Goal: Task Accomplishment & Management: Manage account settings

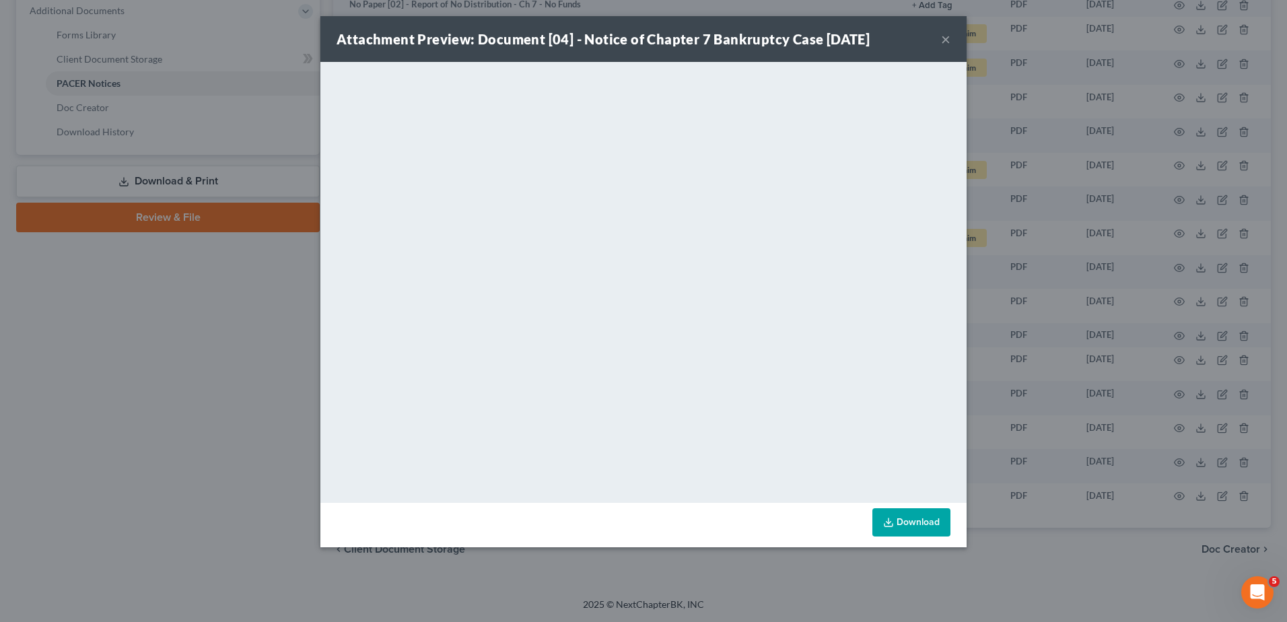
click at [184, 437] on div "Attachment Preview: Document [04] - Notice of Chapter 7 Bankruptcy Case 07/01/2…" at bounding box center [643, 311] width 1287 height 622
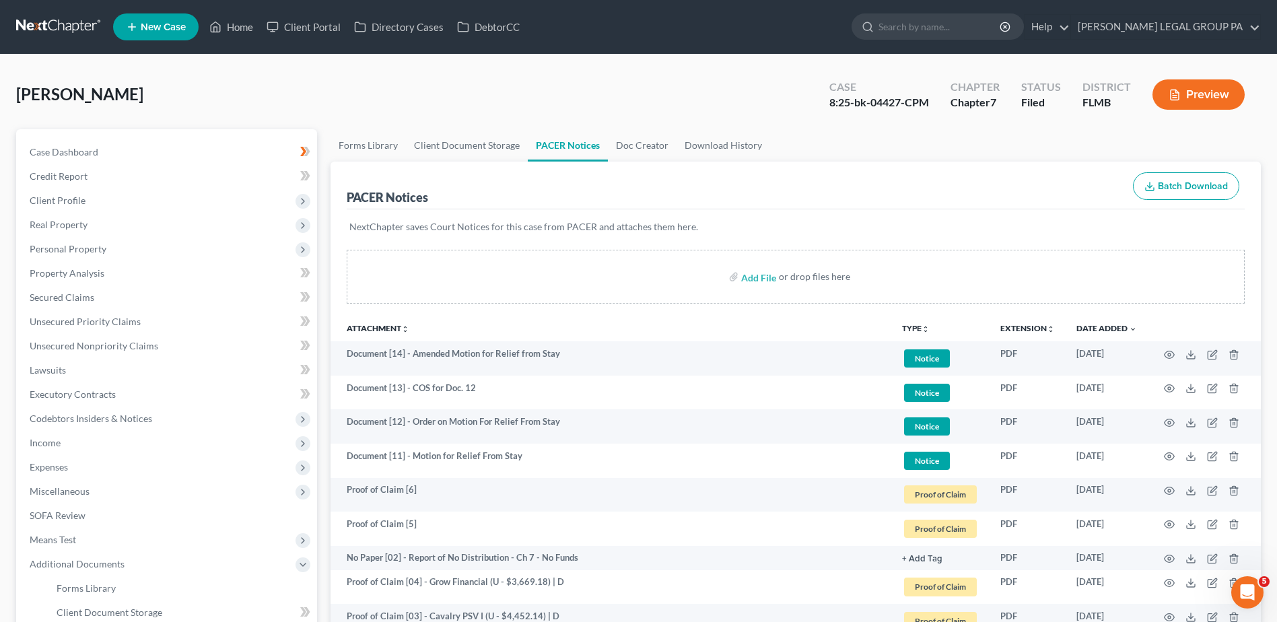
click at [46, 26] on link at bounding box center [59, 27] width 86 height 24
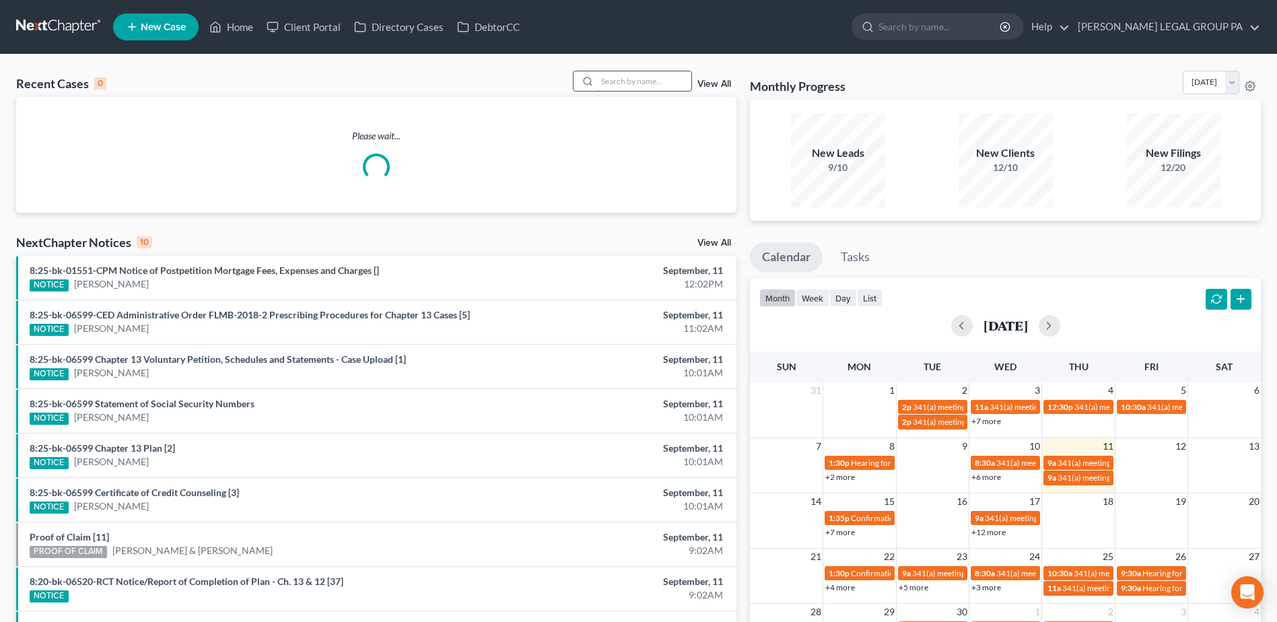
click at [600, 85] on input "search" at bounding box center [644, 81] width 94 height 20
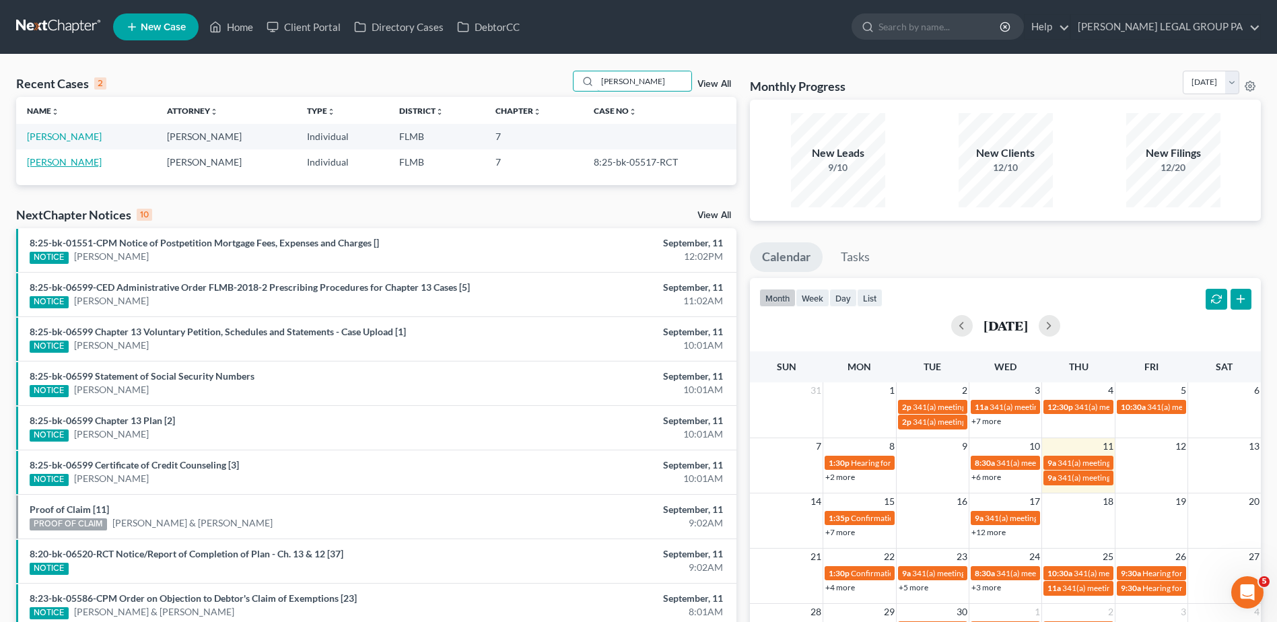
type input "linda allen"
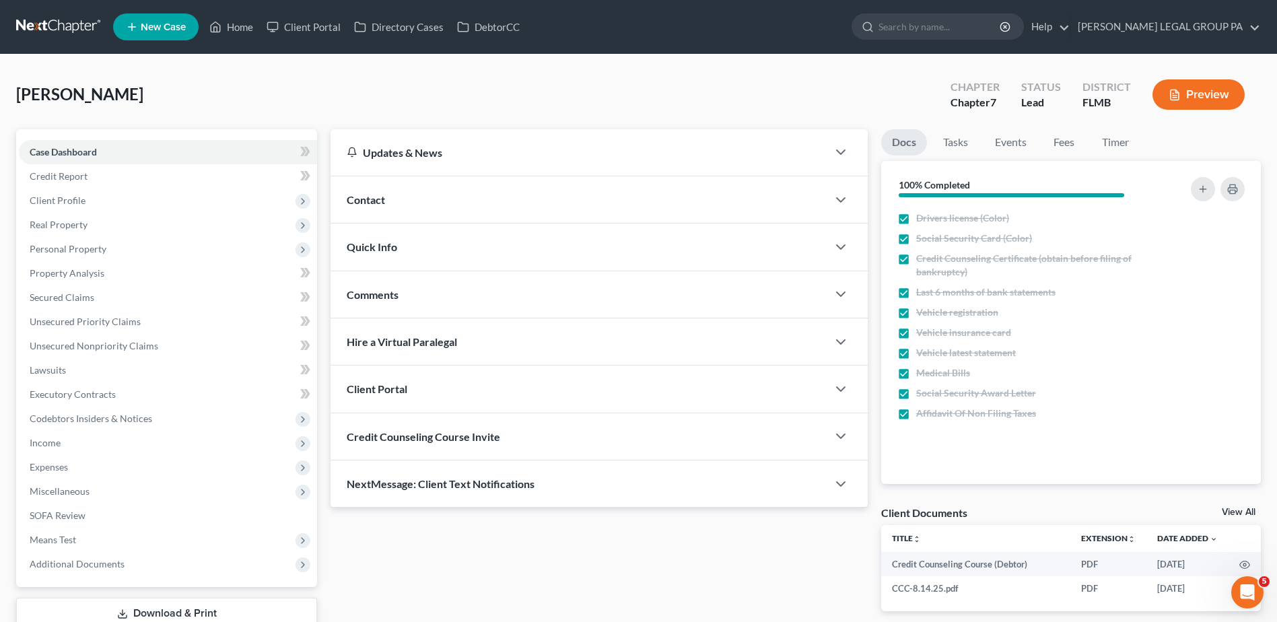
click at [36, 22] on link at bounding box center [59, 27] width 86 height 24
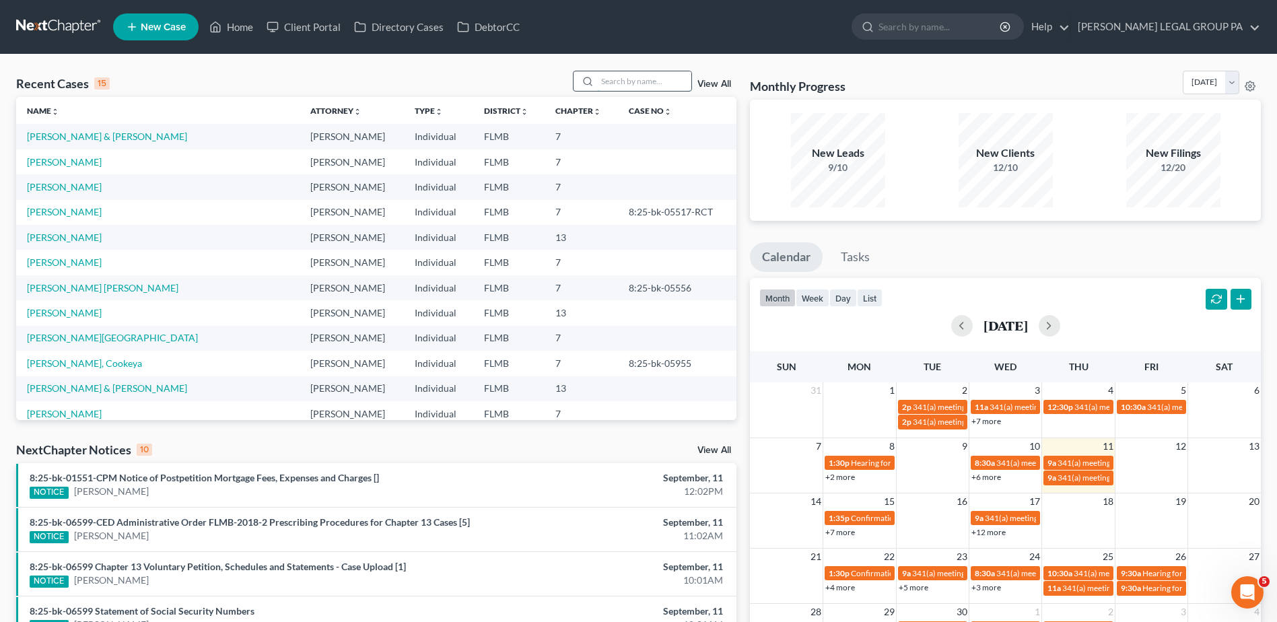
drag, startPoint x: 629, startPoint y: 83, endPoint x: 636, endPoint y: 92, distance: 11.0
click at [630, 83] on input "search" at bounding box center [644, 81] width 94 height 20
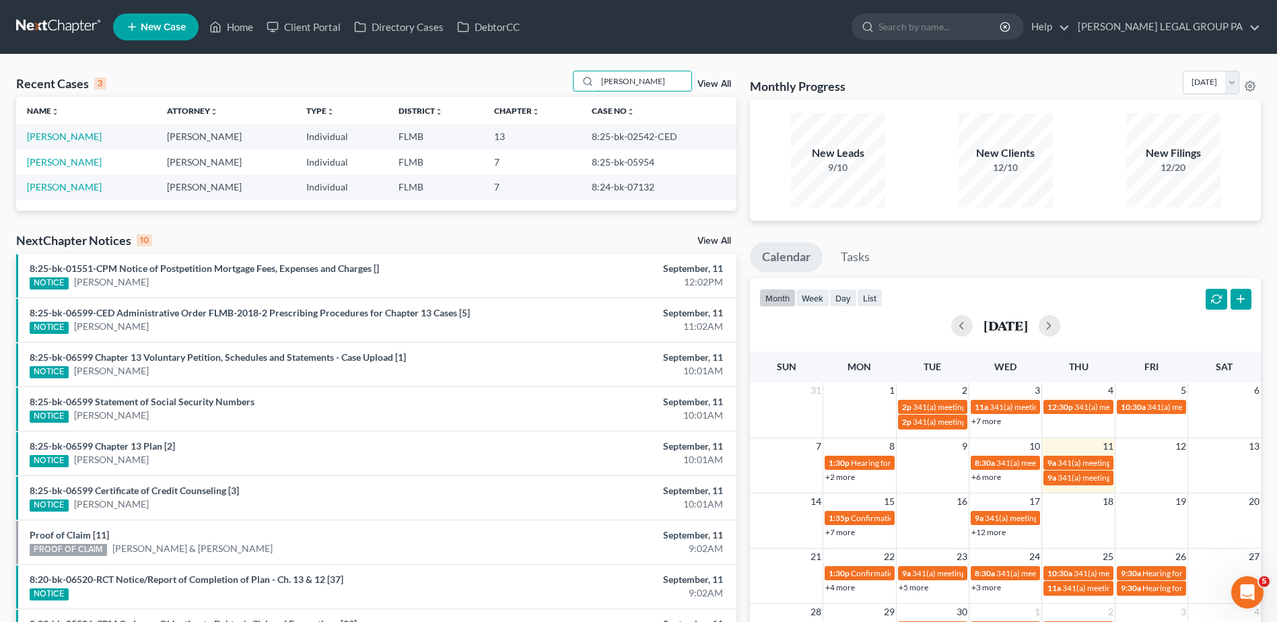
type input "helen"
click at [65, 130] on td "[PERSON_NAME]" at bounding box center [86, 136] width 140 height 25
click at [67, 152] on td "Beverly, Helen" at bounding box center [86, 161] width 140 height 25
drag, startPoint x: 69, startPoint y: 145, endPoint x: 77, endPoint y: 132, distance: 15.1
click at [77, 132] on td "[PERSON_NAME]" at bounding box center [86, 136] width 140 height 25
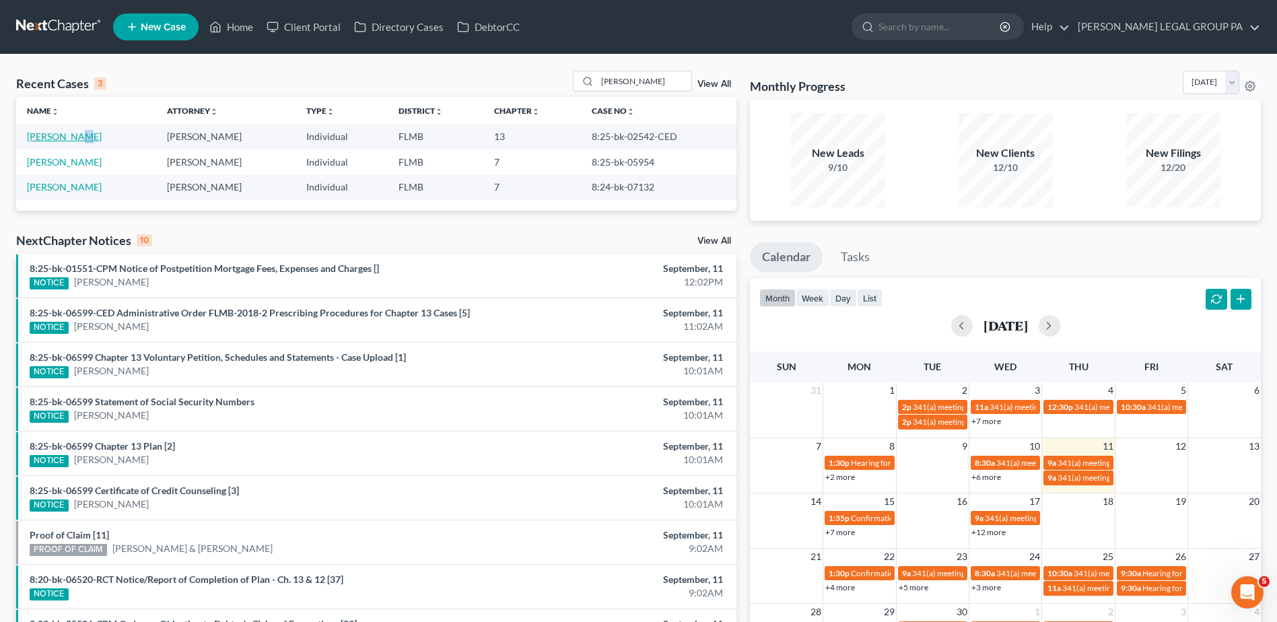
click at [71, 135] on link "[PERSON_NAME]" at bounding box center [64, 136] width 75 height 11
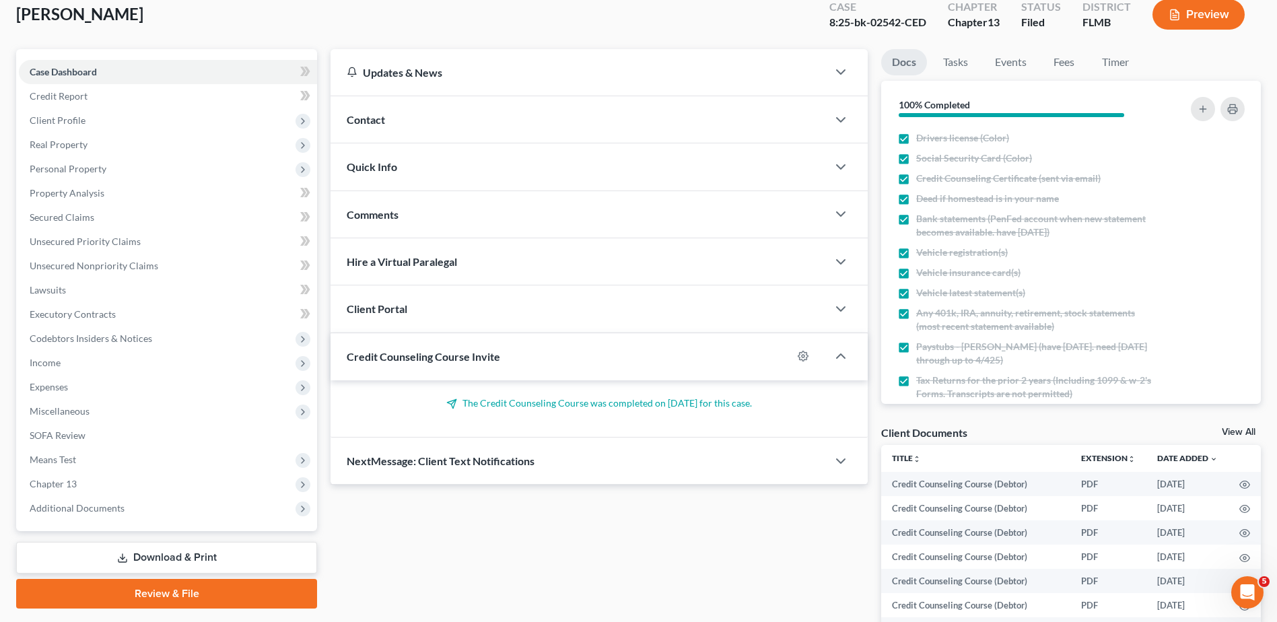
scroll to position [202, 0]
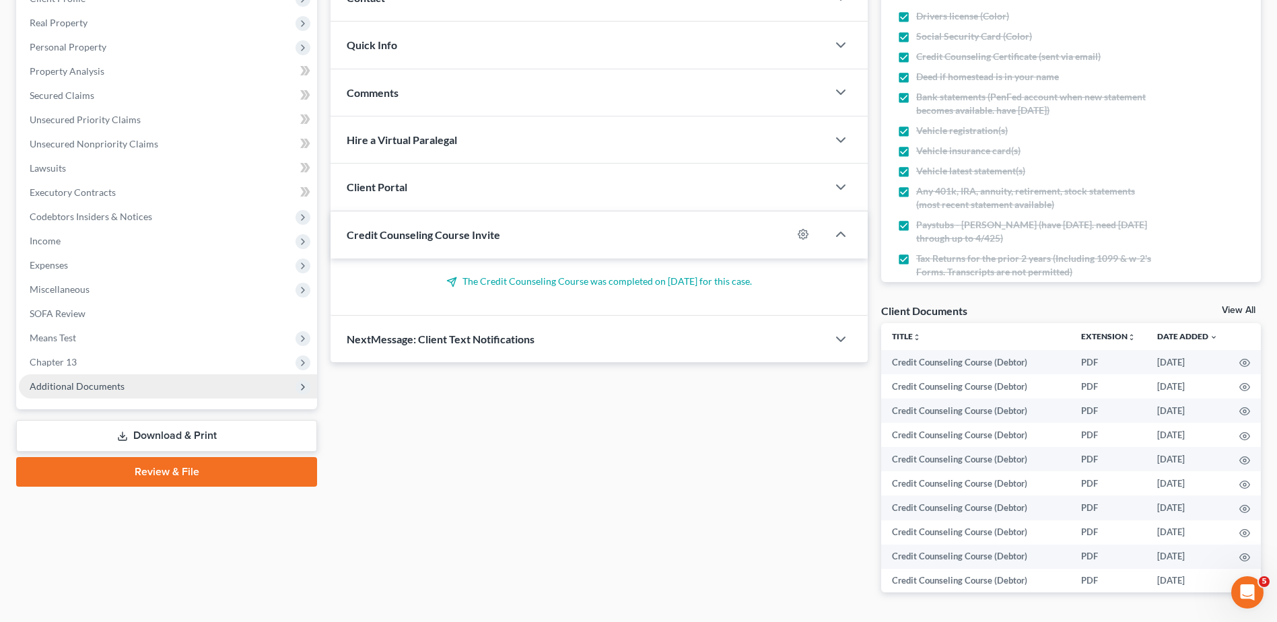
click at [97, 379] on span "Additional Documents" at bounding box center [168, 386] width 298 height 24
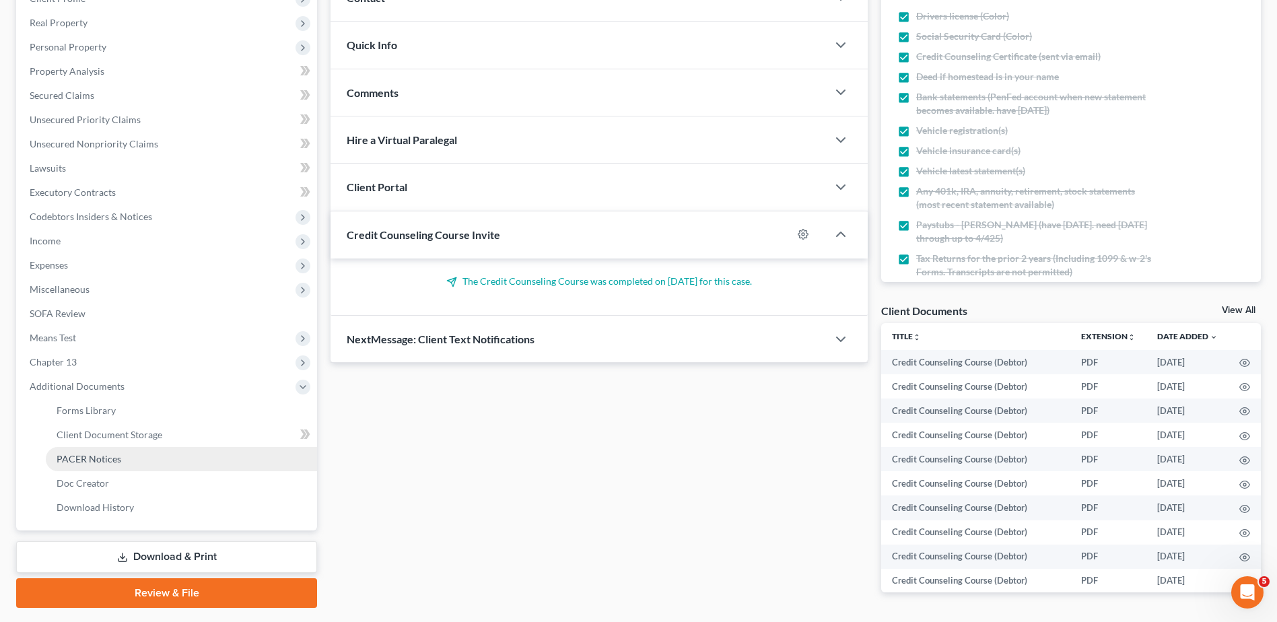
click at [143, 452] on link "PACER Notices" at bounding box center [181, 459] width 271 height 24
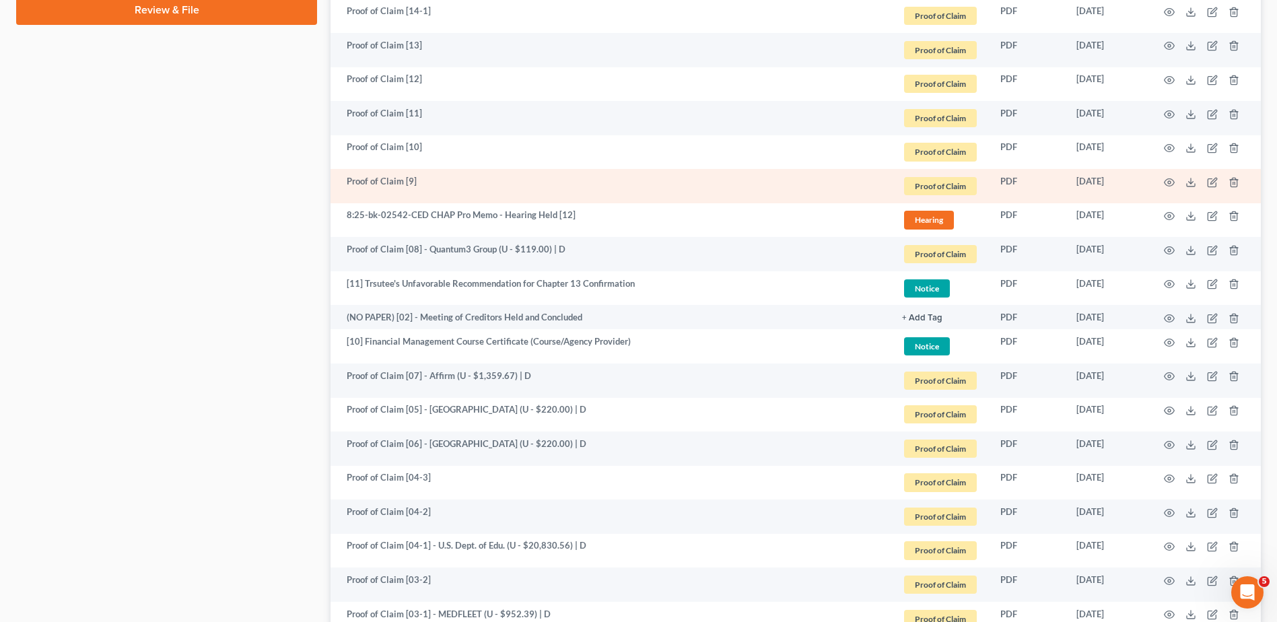
scroll to position [808, 0]
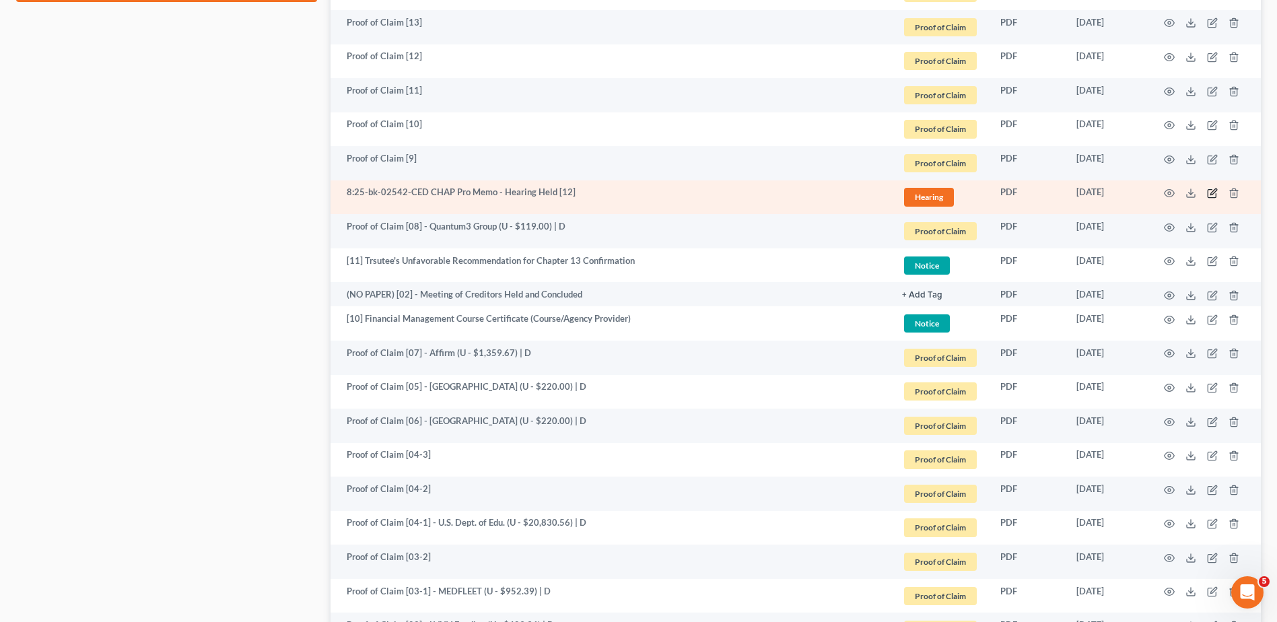
click at [1212, 195] on icon "button" at bounding box center [1213, 191] width 6 height 6
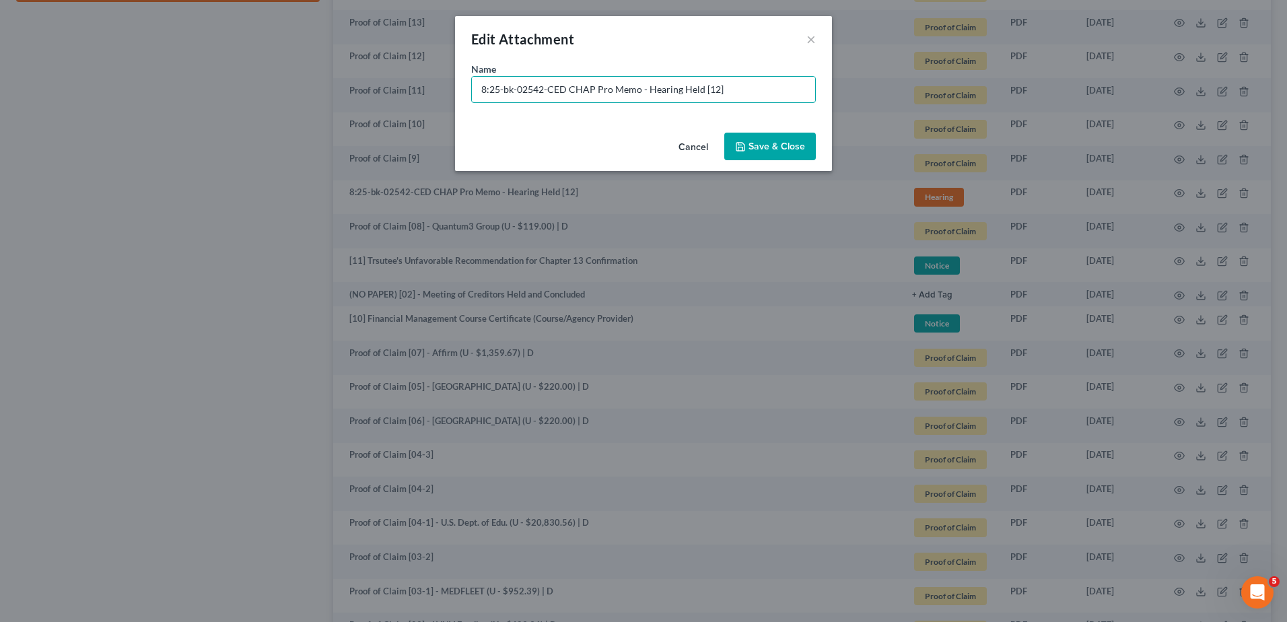
drag, startPoint x: 547, startPoint y: 84, endPoint x: 305, endPoint y: 71, distance: 242.0
click at [306, 71] on div "Edit Attachment × Name * 8:25-bk-02542-CED CHAP Pro Memo - Hearing Held [12] Ca…" at bounding box center [643, 311] width 1287 height 622
type input "[12] CHAP Pro Memo - Hearing Held"
click at [776, 151] on span "Save & Close" at bounding box center [777, 146] width 57 height 11
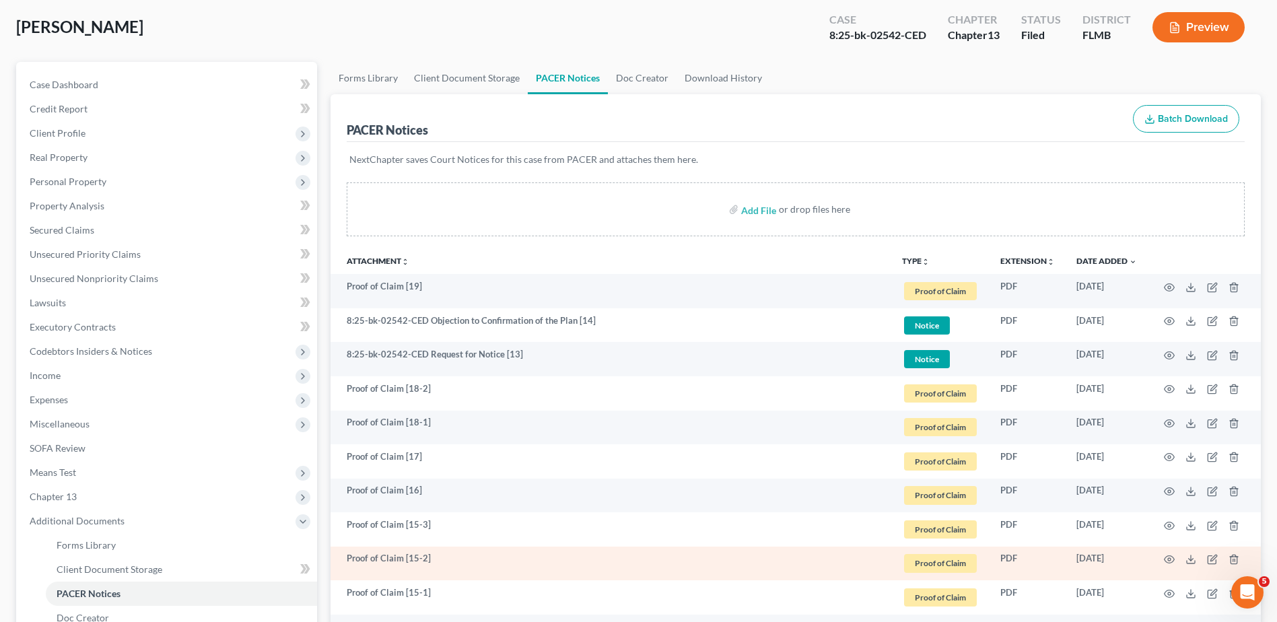
scroll to position [135, 0]
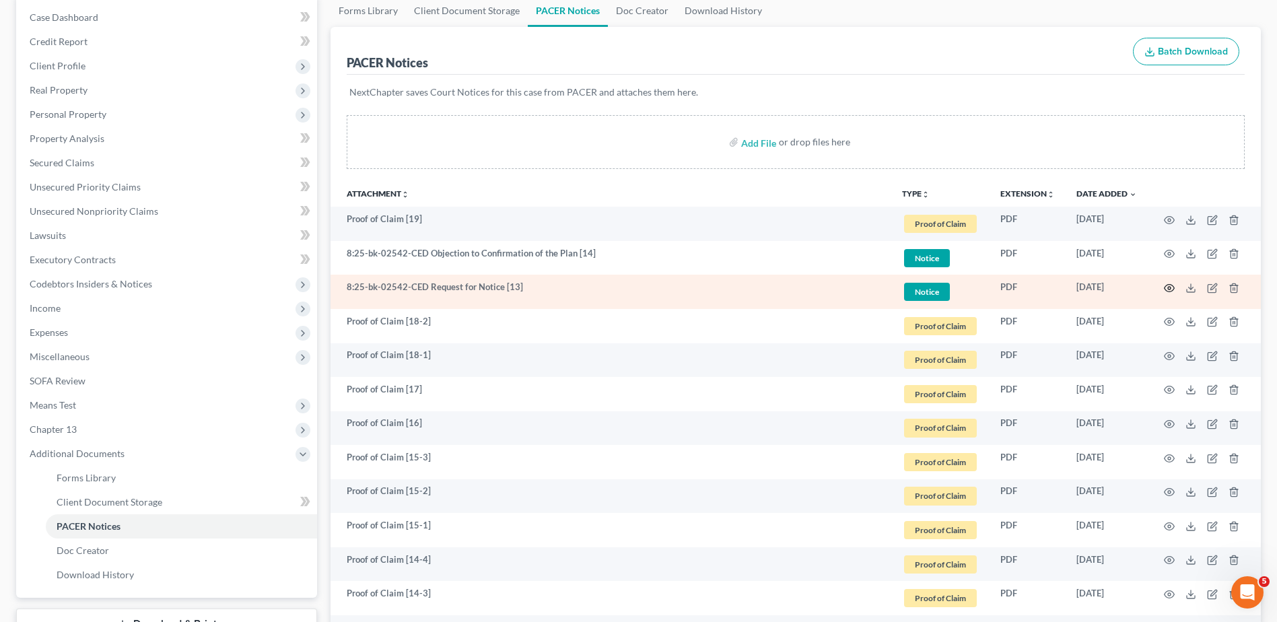
click at [1169, 285] on icon "button" at bounding box center [1170, 288] width 10 height 7
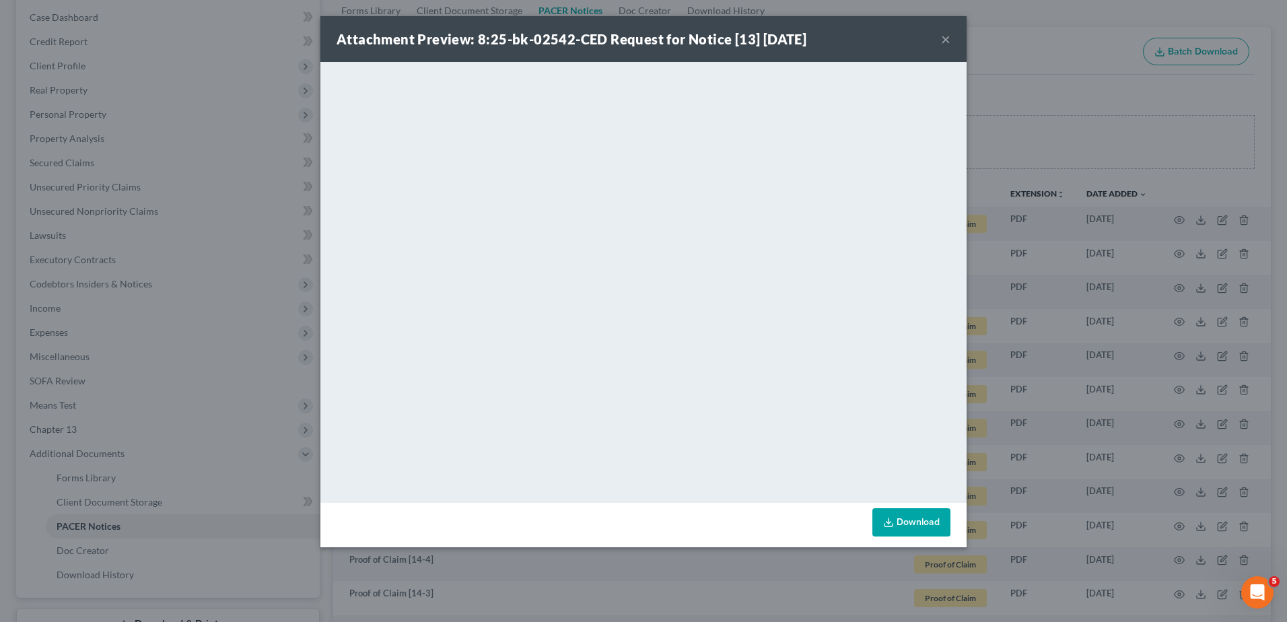
click at [946, 38] on button "×" at bounding box center [945, 39] width 9 height 16
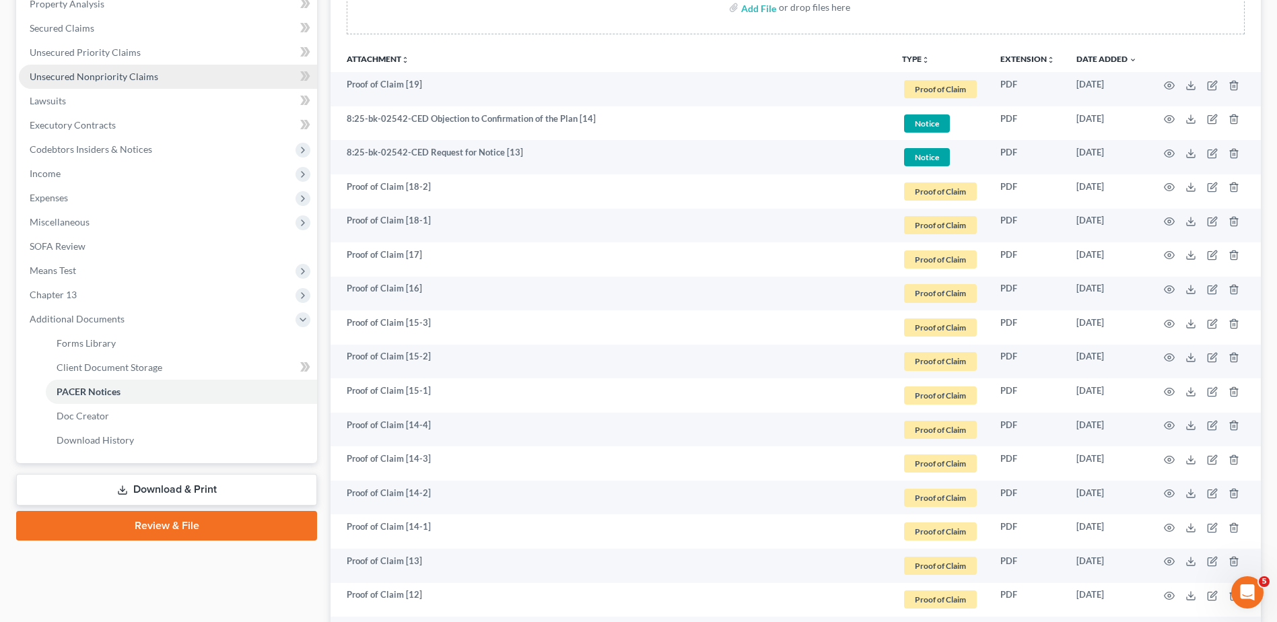
scroll to position [0, 0]
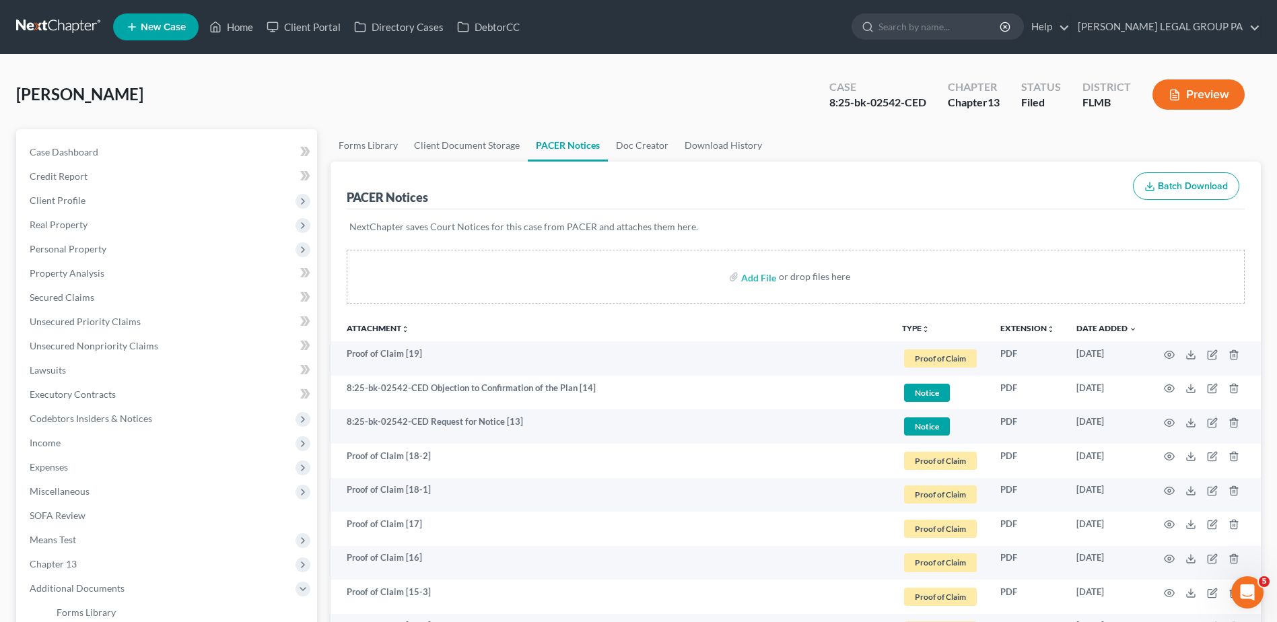
click at [57, 11] on nav "Home New Case Client Portal Directory Cases DebtorCC WELLER LEGAL GROUP PA kcas…" at bounding box center [638, 27] width 1277 height 54
click at [57, 20] on link at bounding box center [59, 27] width 86 height 24
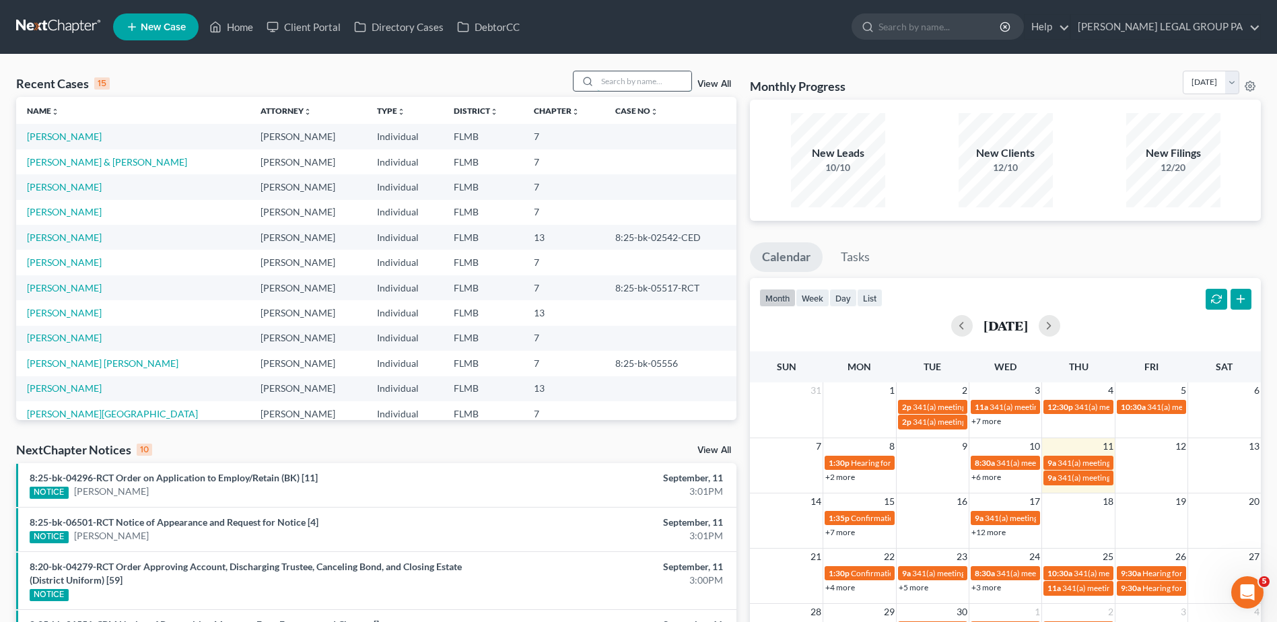
click at [607, 83] on input "search" at bounding box center [644, 81] width 94 height 20
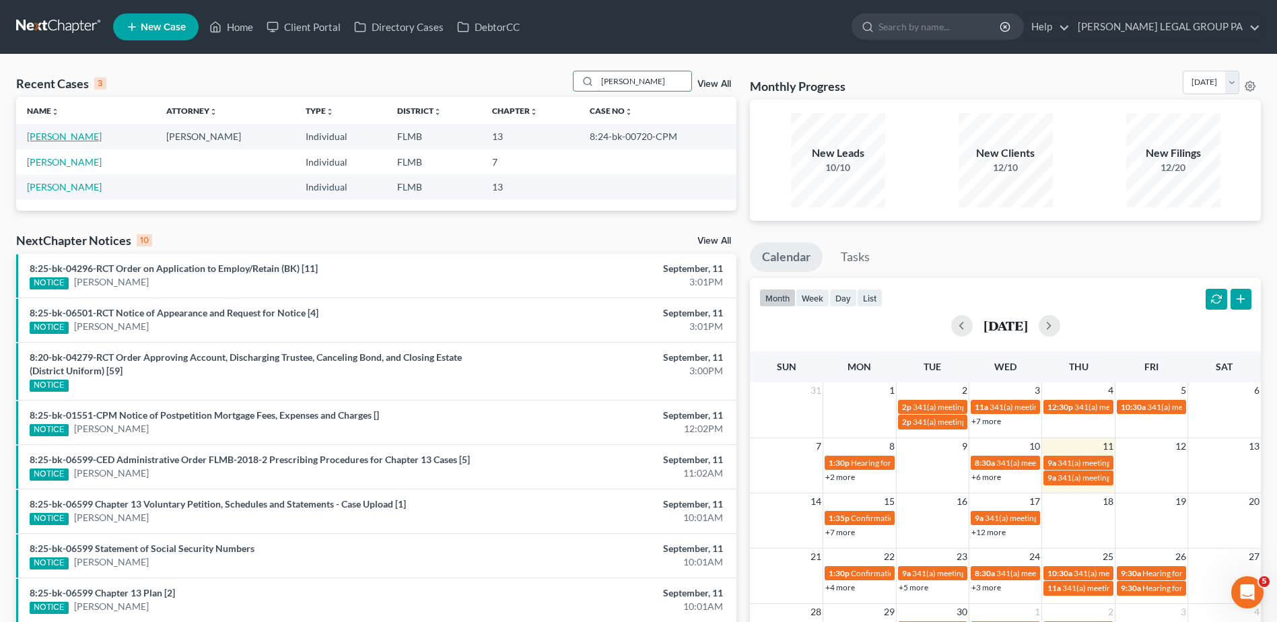
type input "[PERSON_NAME]"
click at [68, 136] on link "[PERSON_NAME]" at bounding box center [64, 136] width 75 height 11
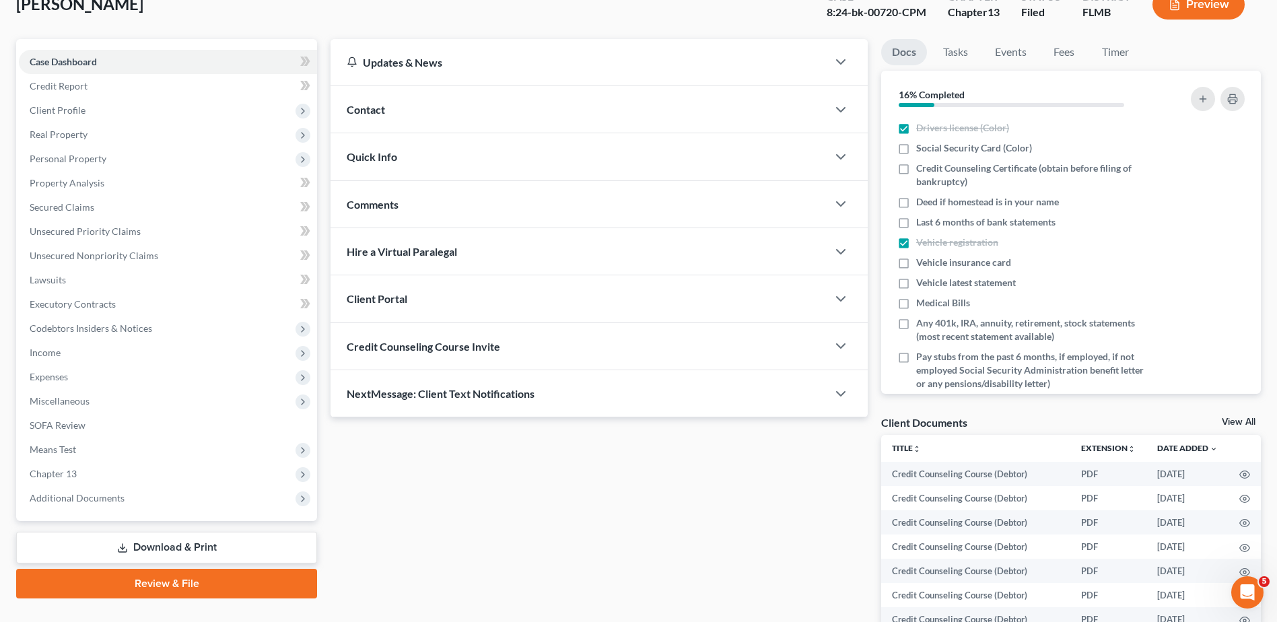
scroll to position [135, 0]
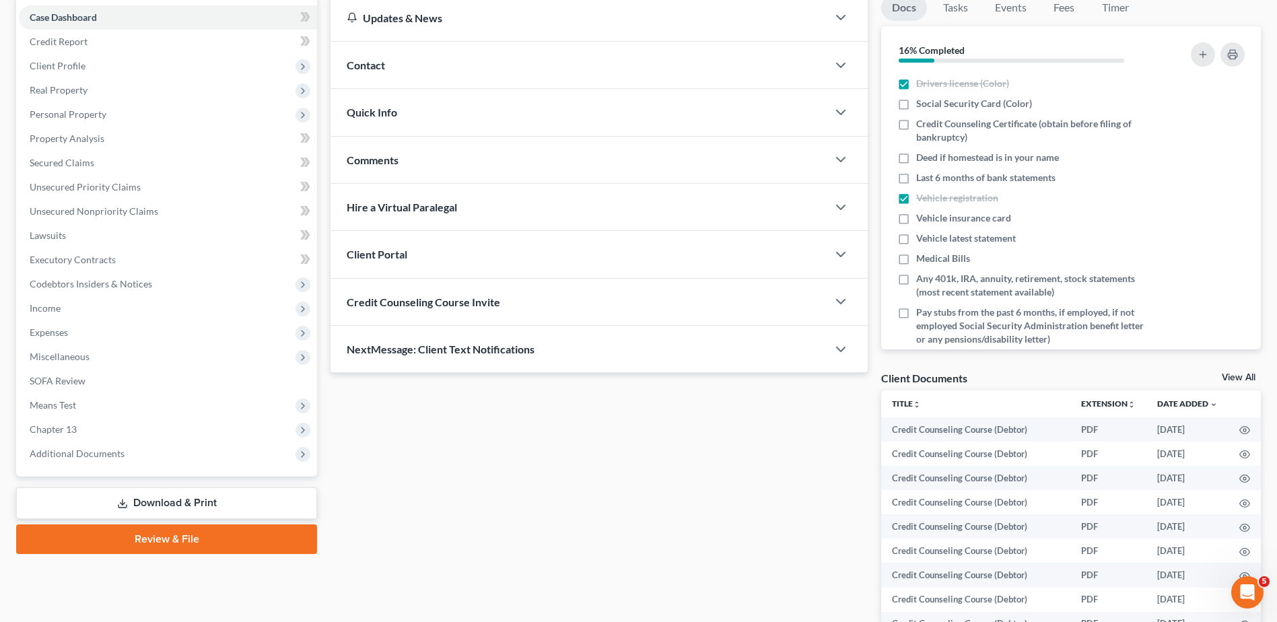
drag, startPoint x: 176, startPoint y: 458, endPoint x: 168, endPoint y: 465, distance: 10.5
click at [176, 458] on span "Additional Documents" at bounding box center [168, 454] width 298 height 24
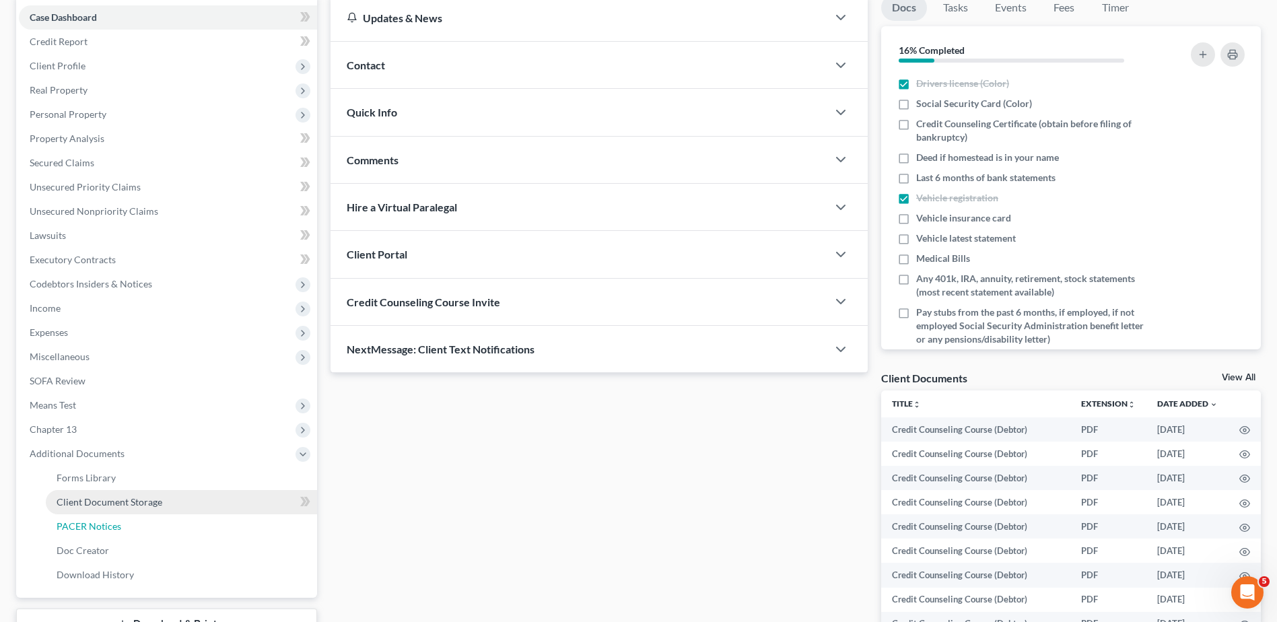
drag, startPoint x: 154, startPoint y: 525, endPoint x: 200, endPoint y: 532, distance: 46.3
click at [153, 525] on link "PACER Notices" at bounding box center [181, 526] width 271 height 24
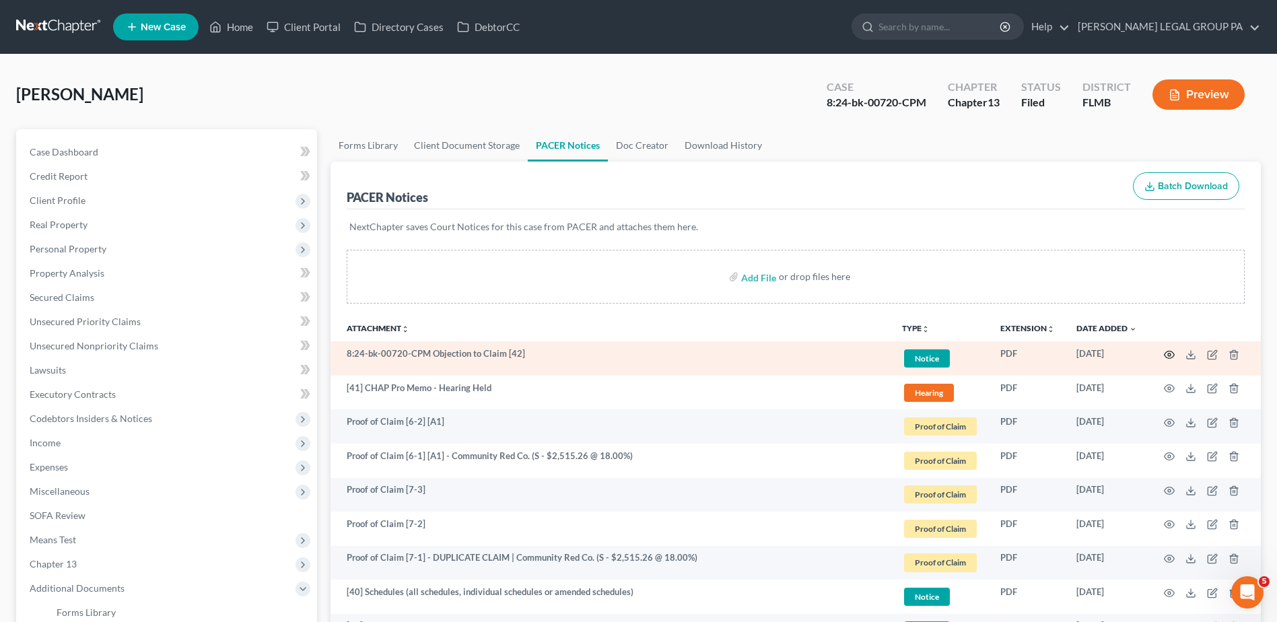
click at [1169, 354] on icon "button" at bounding box center [1169, 354] width 11 height 11
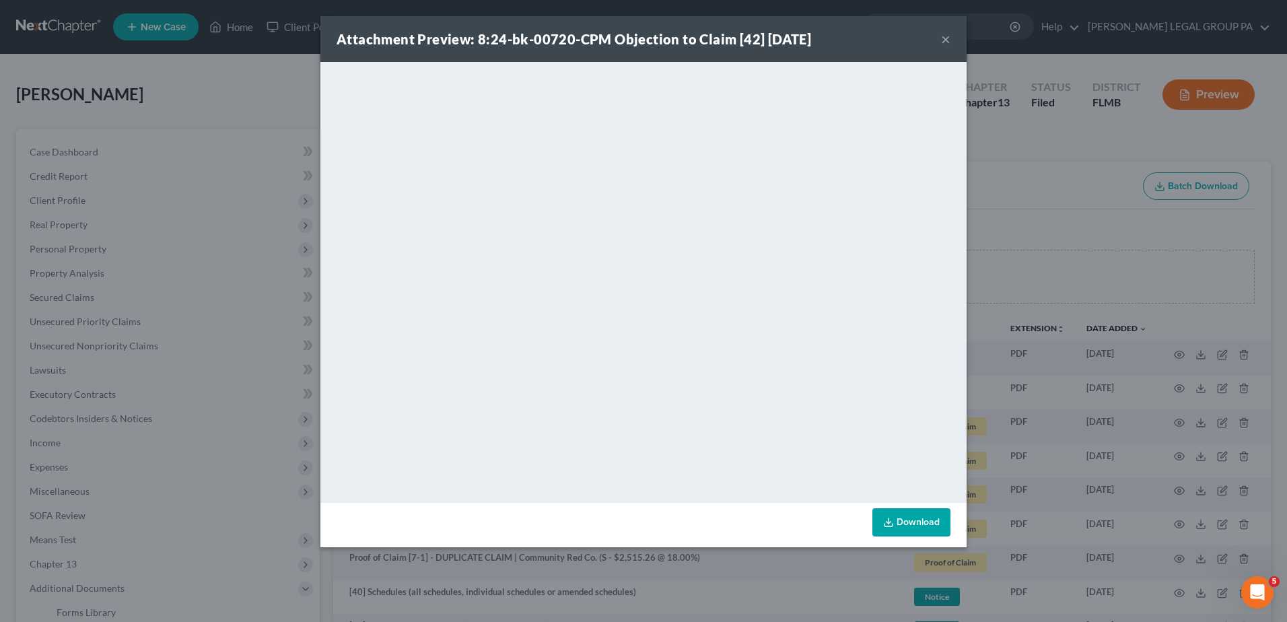
click at [947, 38] on button "×" at bounding box center [945, 39] width 9 height 16
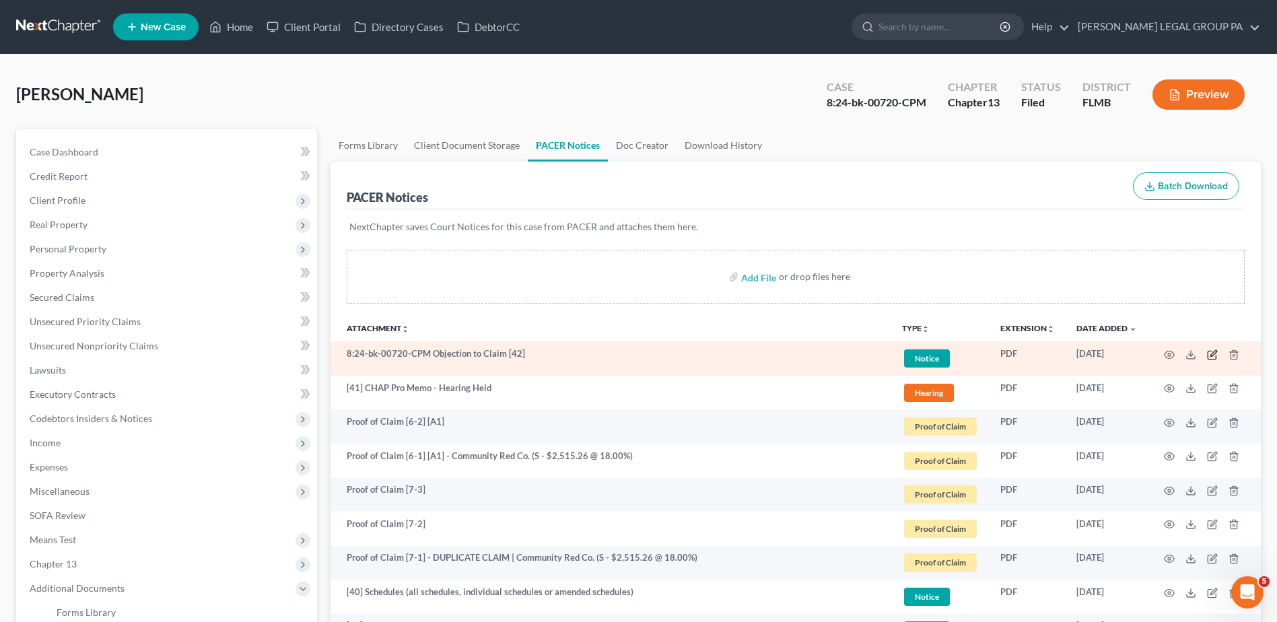
click at [1212, 356] on icon "button" at bounding box center [1213, 353] width 6 height 6
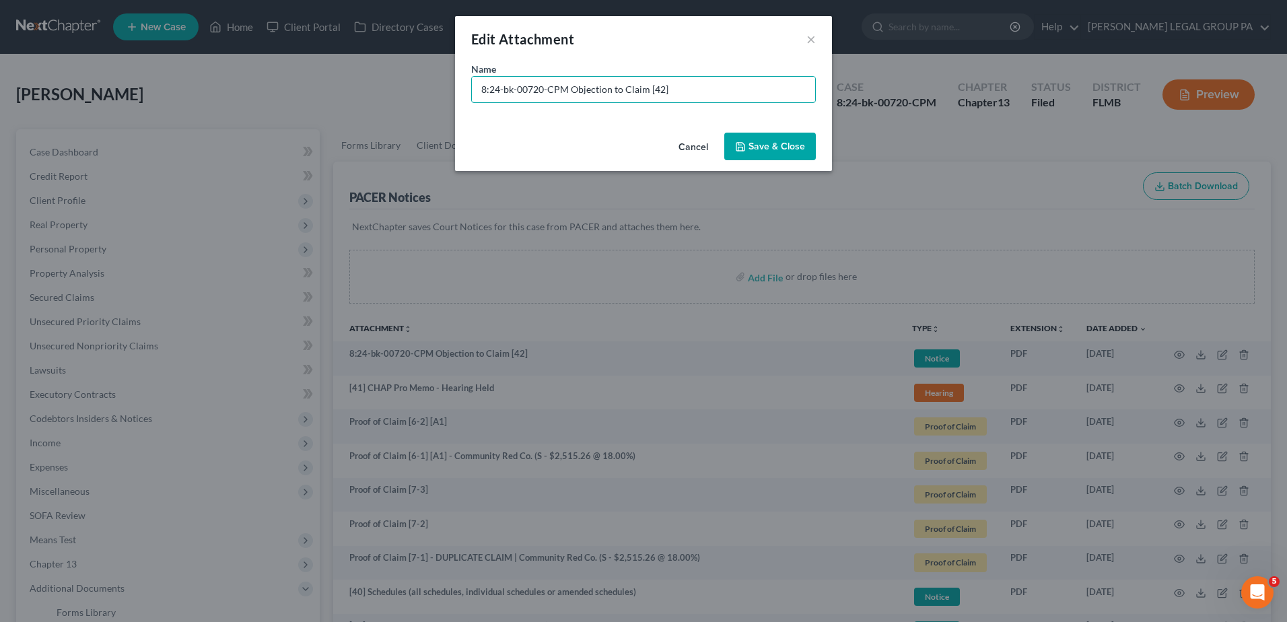
drag, startPoint x: 567, startPoint y: 93, endPoint x: 189, endPoint y: 80, distance: 377.9
click at [193, 81] on div "Edit Attachment × Name * 8:24-bk-00720-CPM Objection to Claim [42] Cancel Save …" at bounding box center [643, 311] width 1287 height 622
type input "[42] Objection to Claim No. 7"
click at [800, 137] on button "Save & Close" at bounding box center [770, 147] width 92 height 28
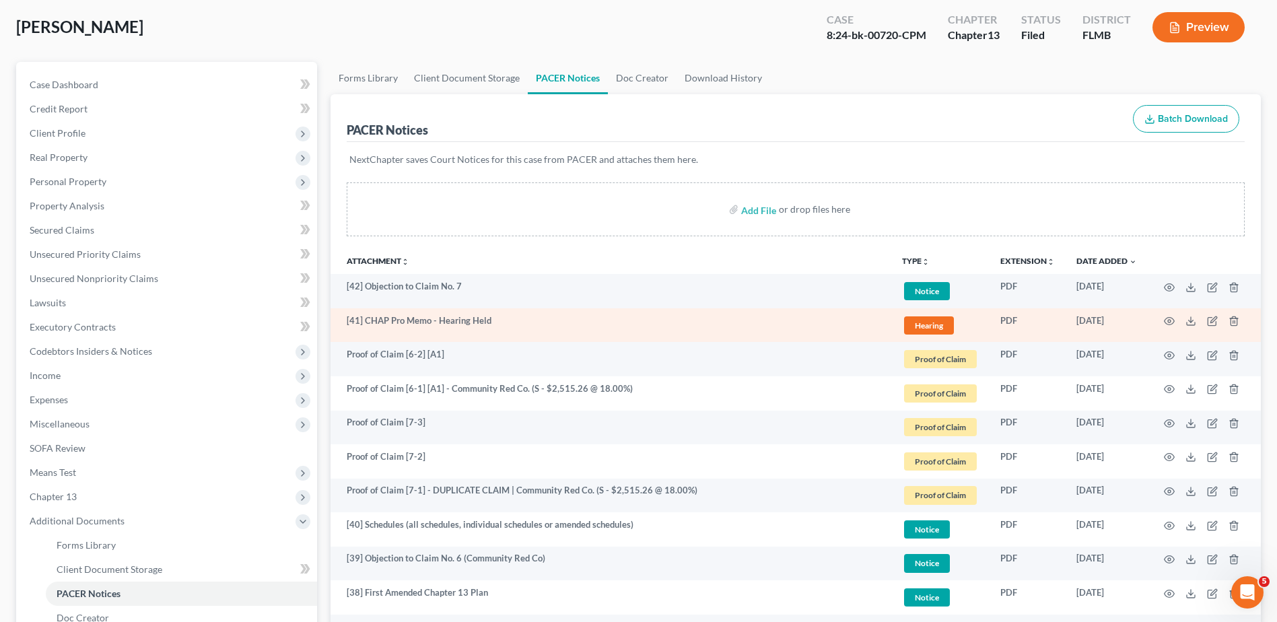
scroll to position [135, 0]
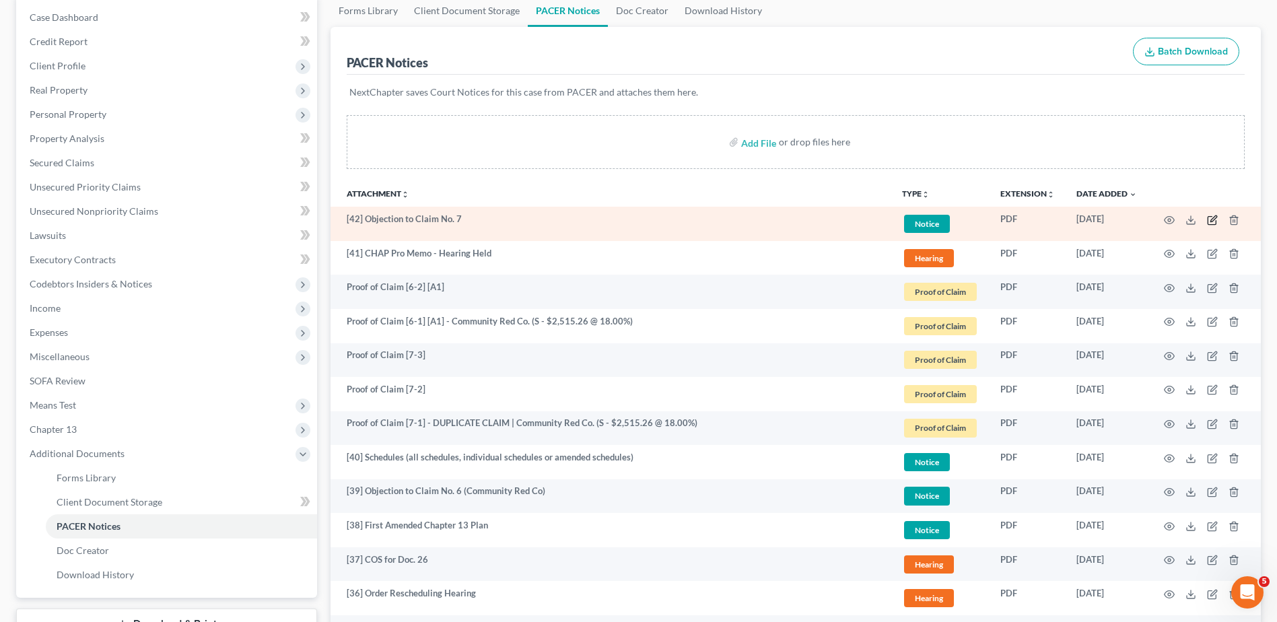
click at [1210, 220] on icon "button" at bounding box center [1212, 220] width 11 height 11
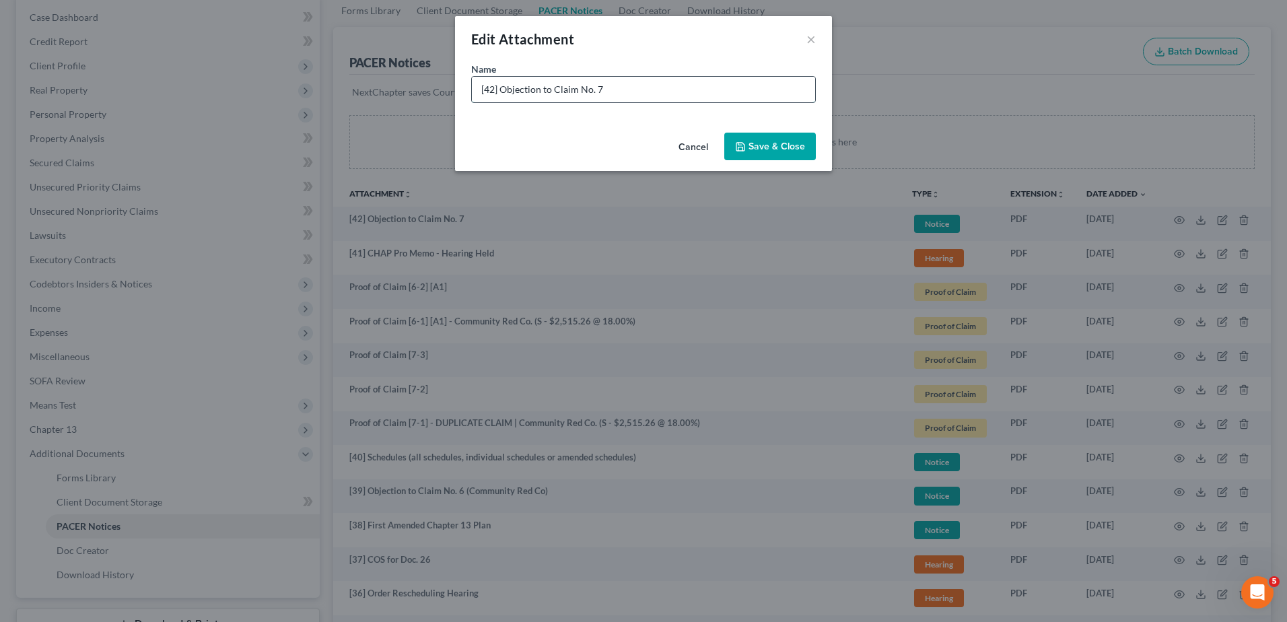
click at [662, 81] on input "[42] Objection to Claim No. 7" at bounding box center [643, 90] width 343 height 26
type input "[42] Objection to Claim No. 7 (Community Red Co)"
click at [759, 133] on button "Save & Close" at bounding box center [770, 147] width 92 height 28
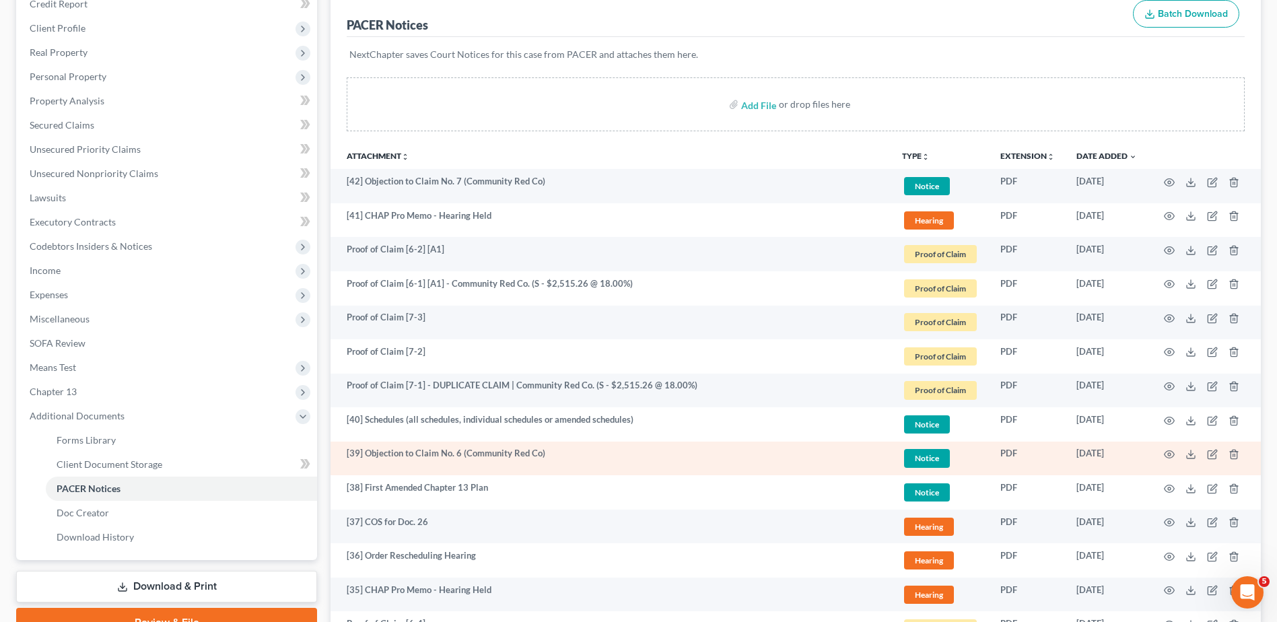
scroll to position [269, 0]
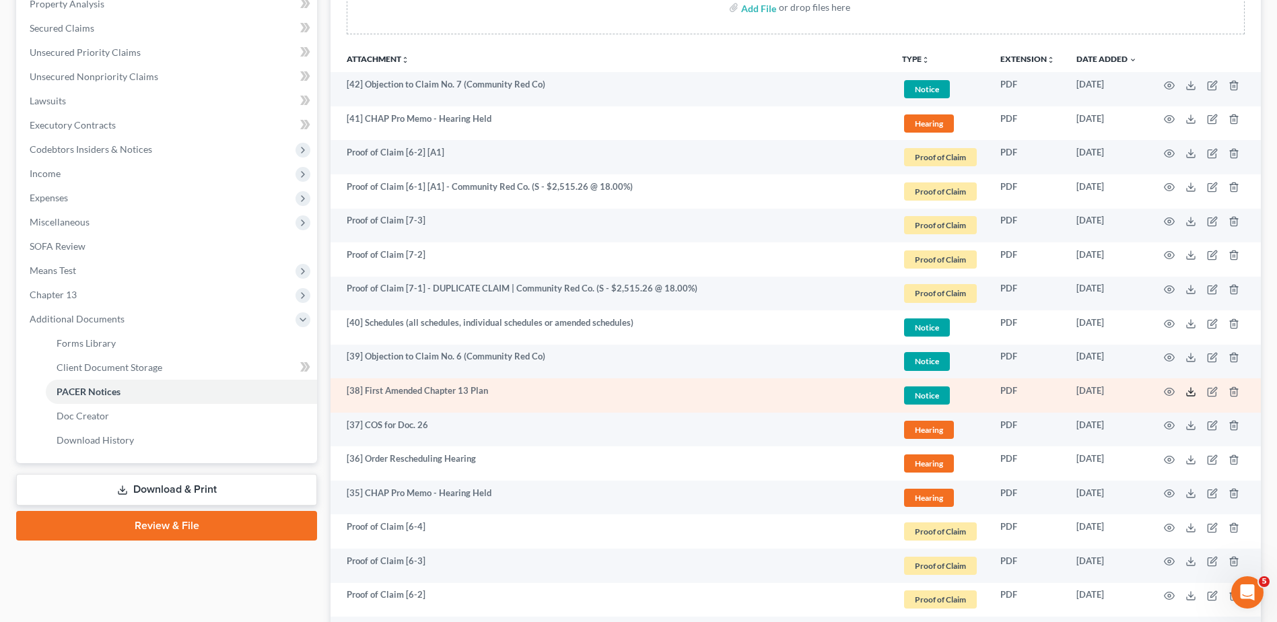
click at [1190, 391] on icon at bounding box center [1190, 391] width 11 height 11
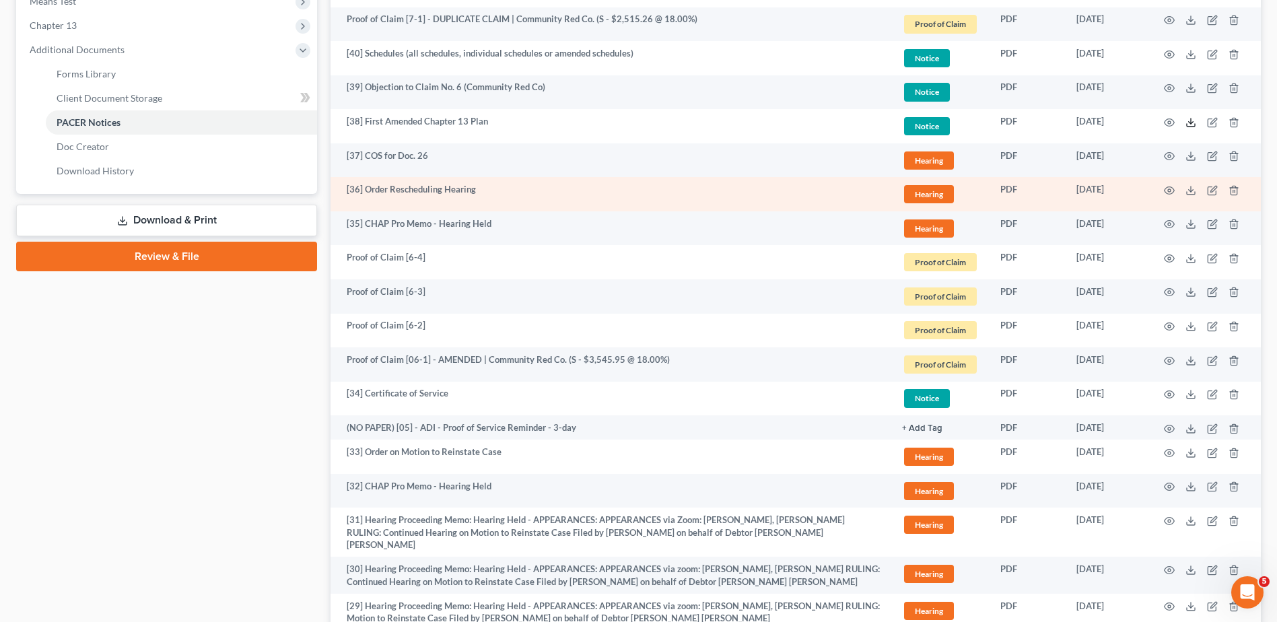
scroll to position [135, 0]
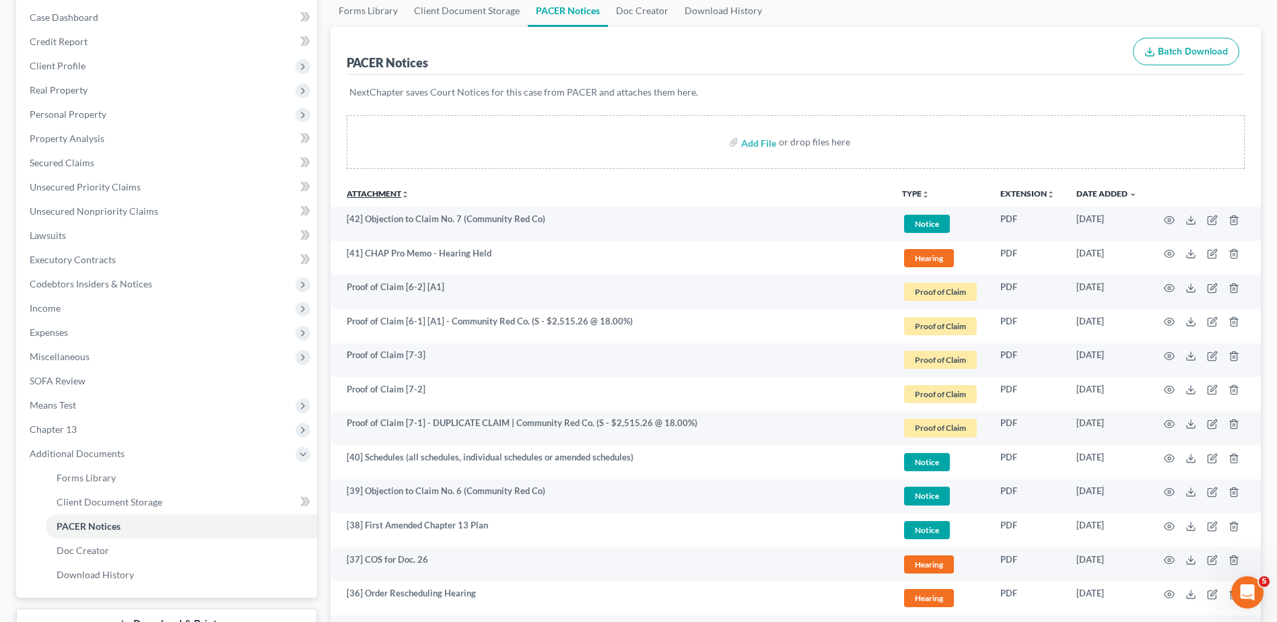
drag, startPoint x: 396, startPoint y: 191, endPoint x: 407, endPoint y: 212, distance: 23.8
click at [396, 191] on link "Attachment unfold_more expand_more expand_less" at bounding box center [378, 193] width 63 height 10
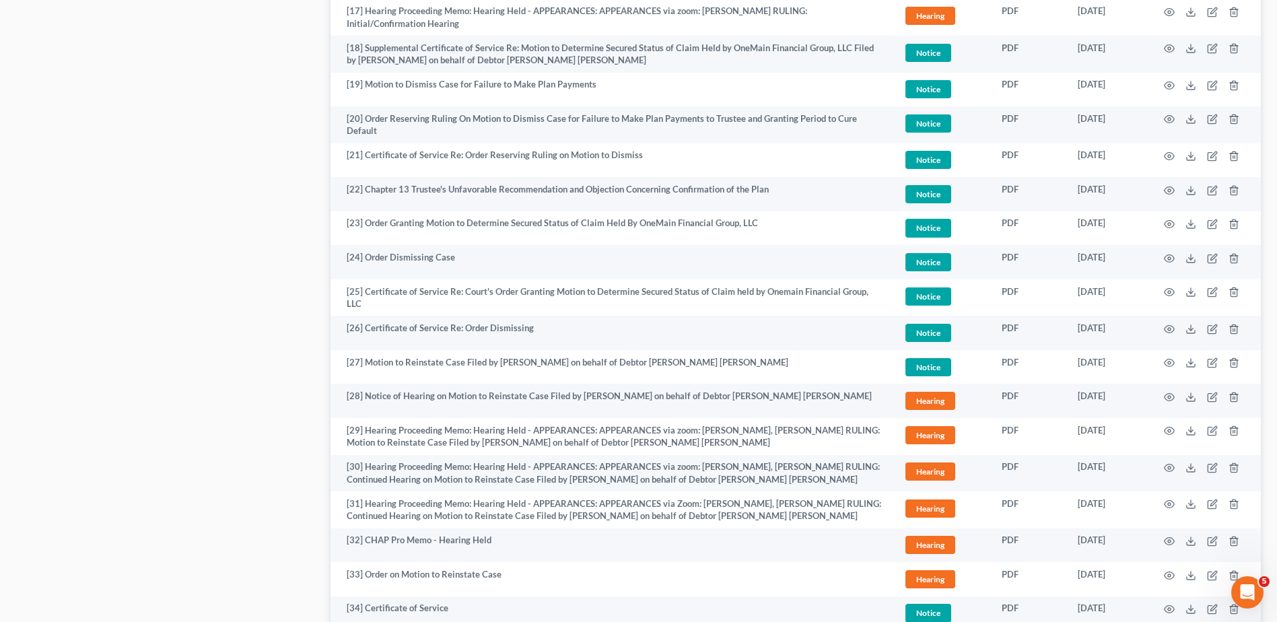
scroll to position [1010, 0]
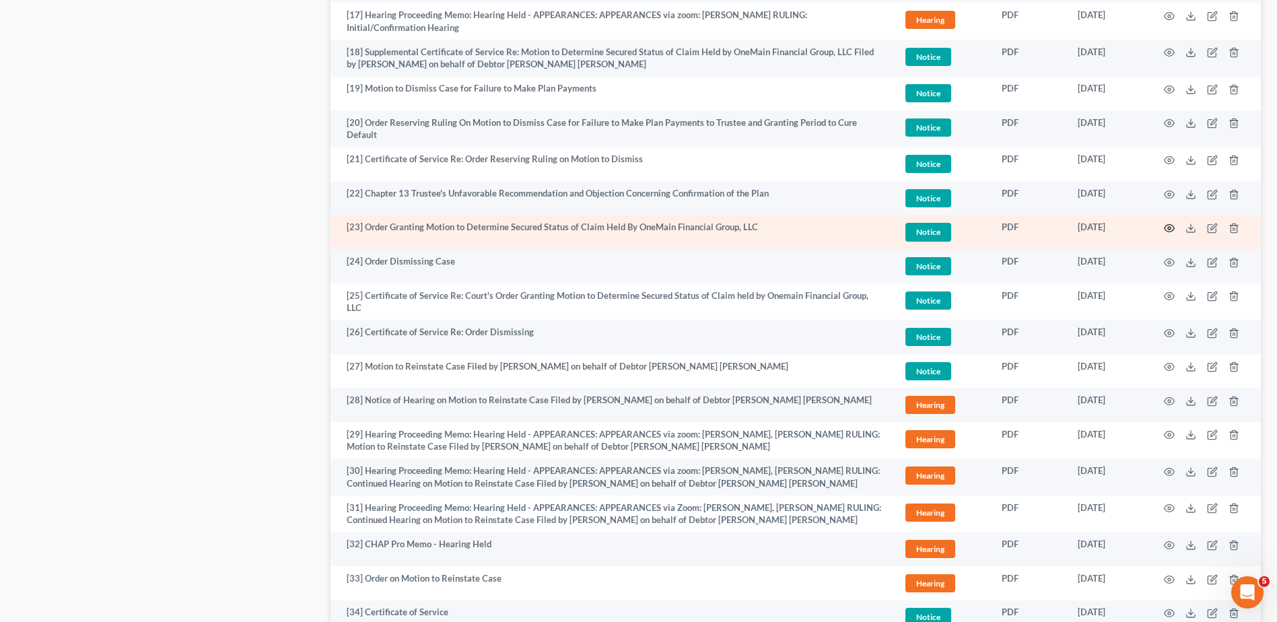
click at [1173, 225] on icon "button" at bounding box center [1169, 228] width 11 height 11
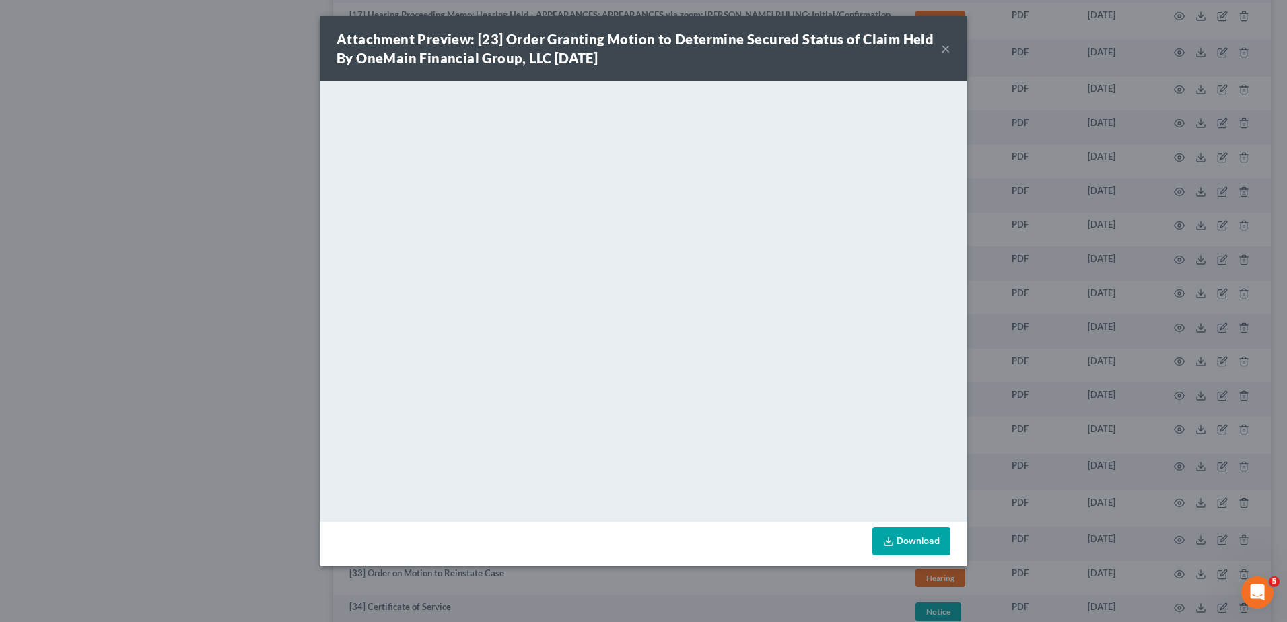
click at [951, 50] on div "Attachment Preview: [23] Order Granting Motion to Determine Secured Status of C…" at bounding box center [643, 48] width 646 height 65
click at [946, 48] on button "×" at bounding box center [945, 48] width 9 height 16
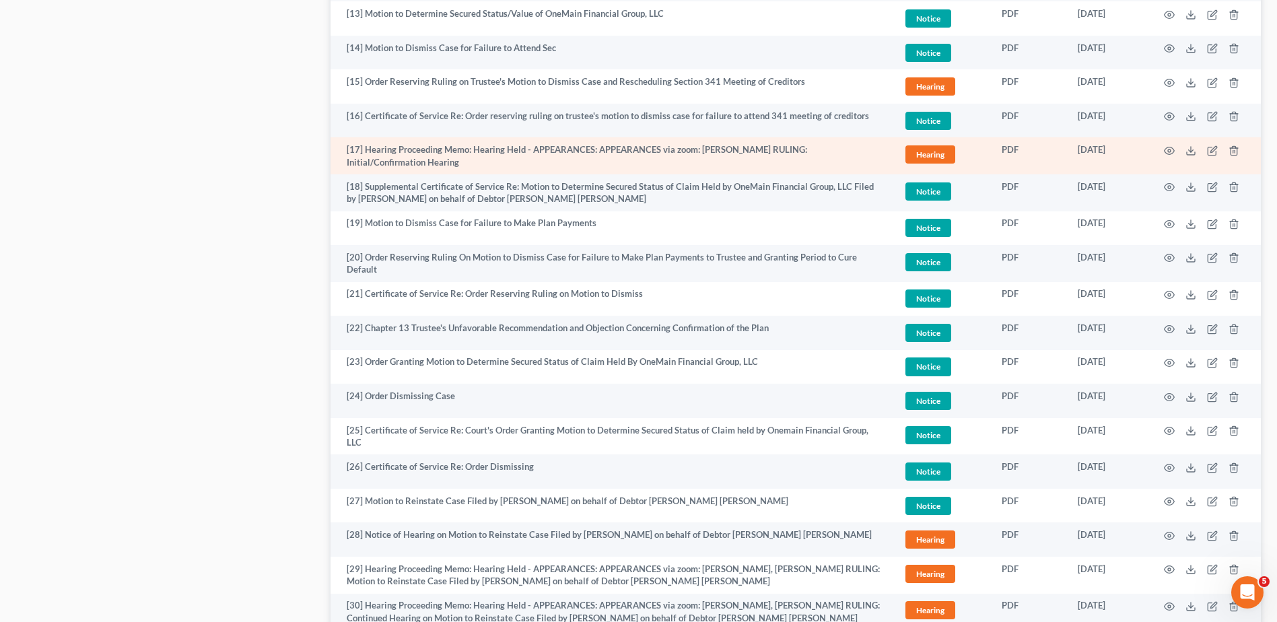
scroll to position [808, 0]
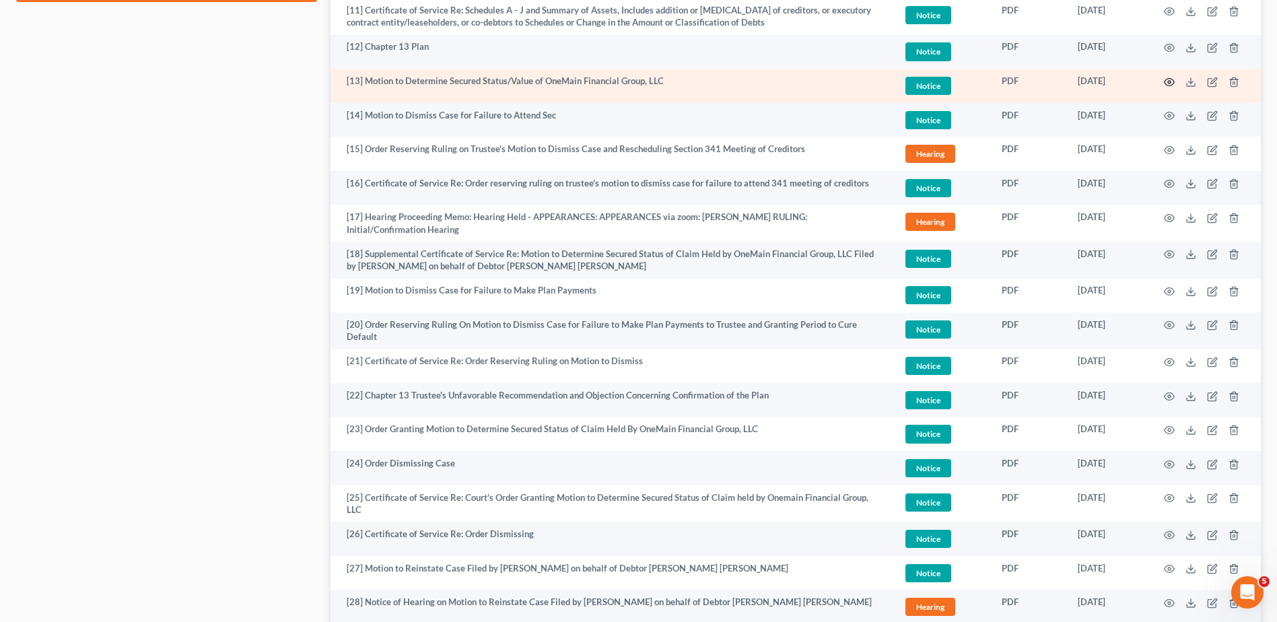
click at [1171, 82] on icon "button" at bounding box center [1169, 82] width 11 height 11
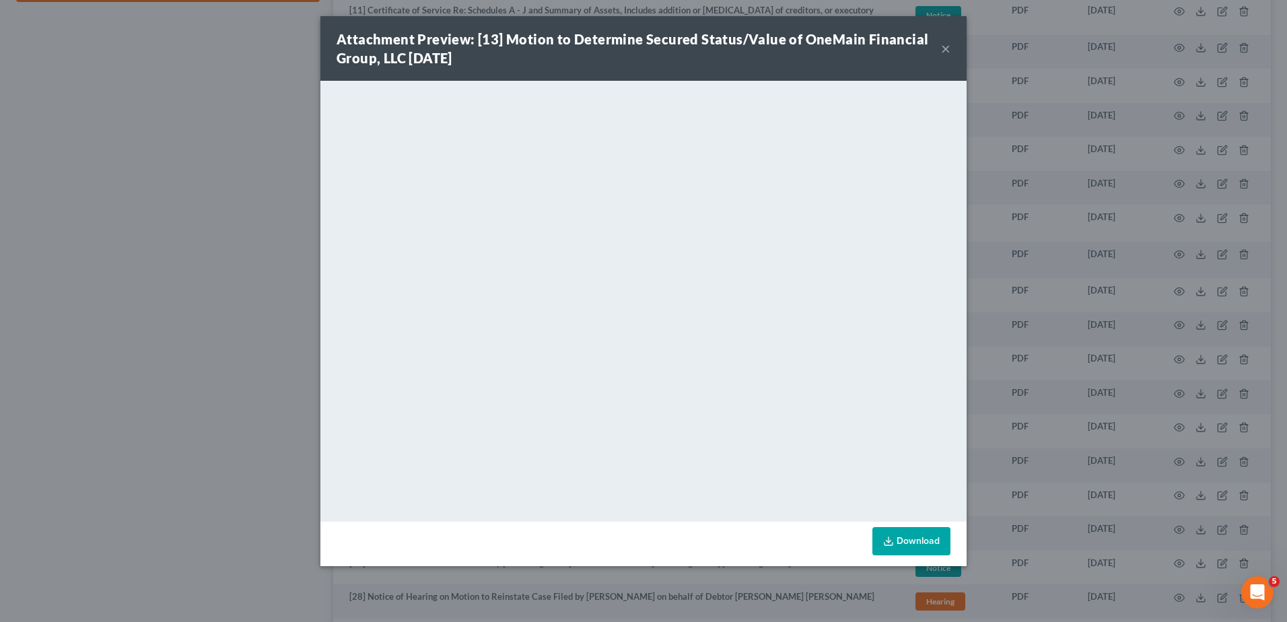
click at [947, 50] on button "×" at bounding box center [945, 48] width 9 height 16
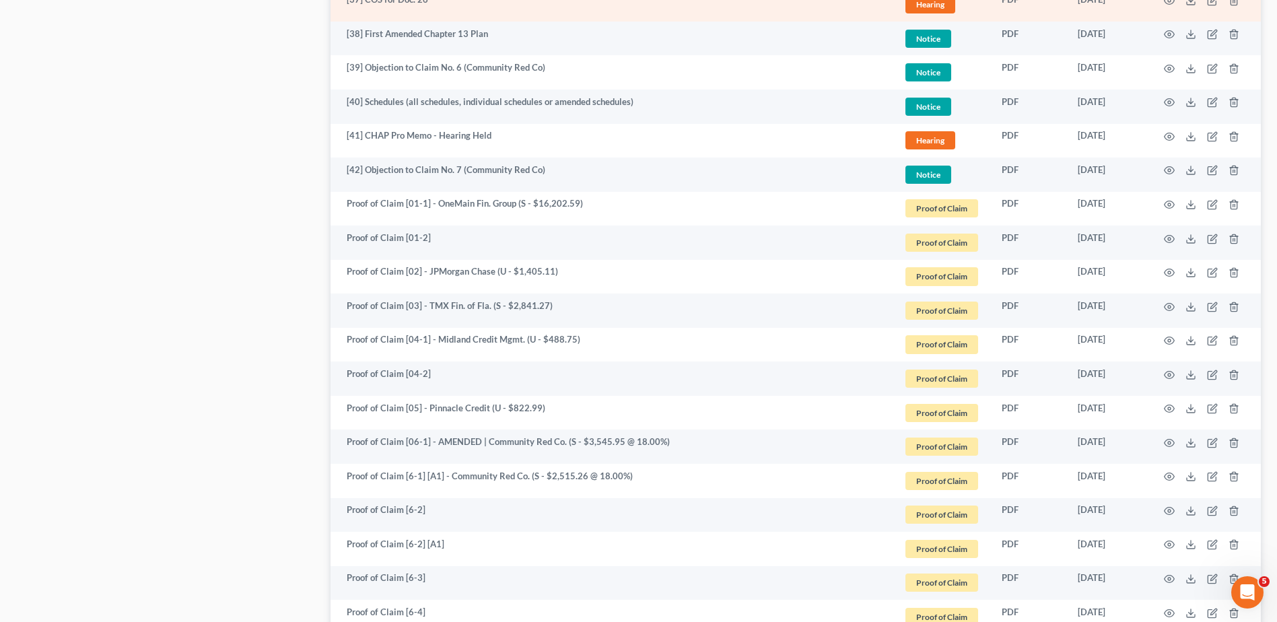
scroll to position [1818, 0]
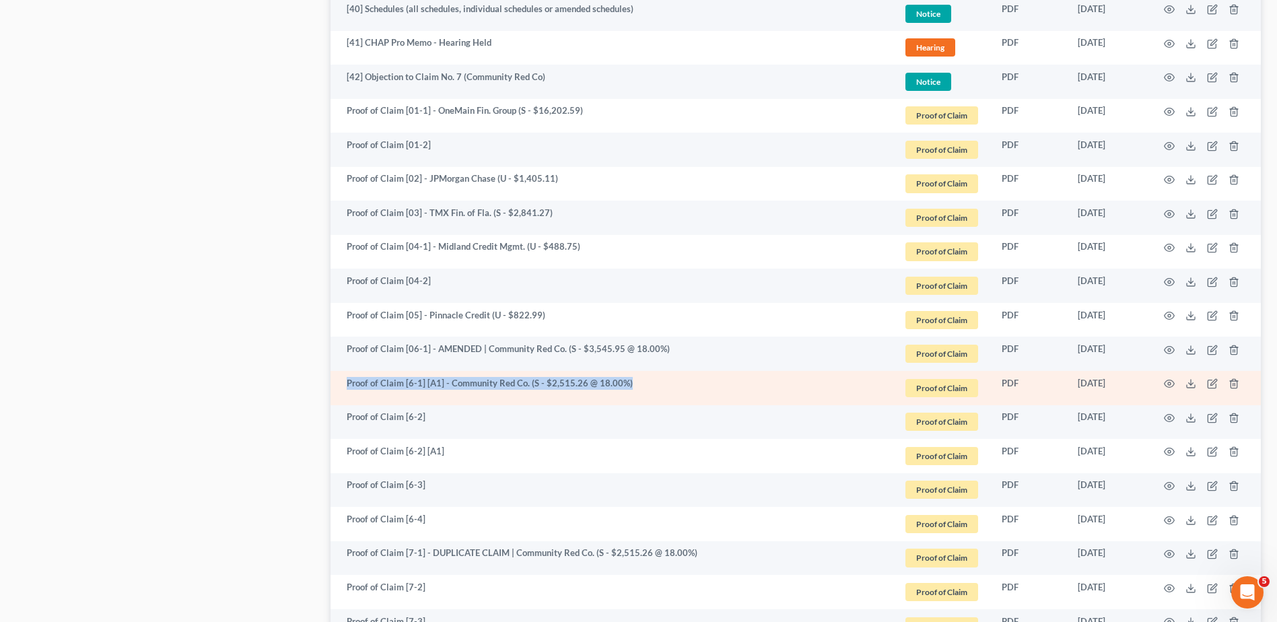
drag, startPoint x: 349, startPoint y: 378, endPoint x: 630, endPoint y: 382, distance: 280.7
click at [630, 382] on td "Proof of Claim [6-1] [A1] - Community Red Co. (S - $2,515.26 @ 18.00%)" at bounding box center [612, 388] width 562 height 34
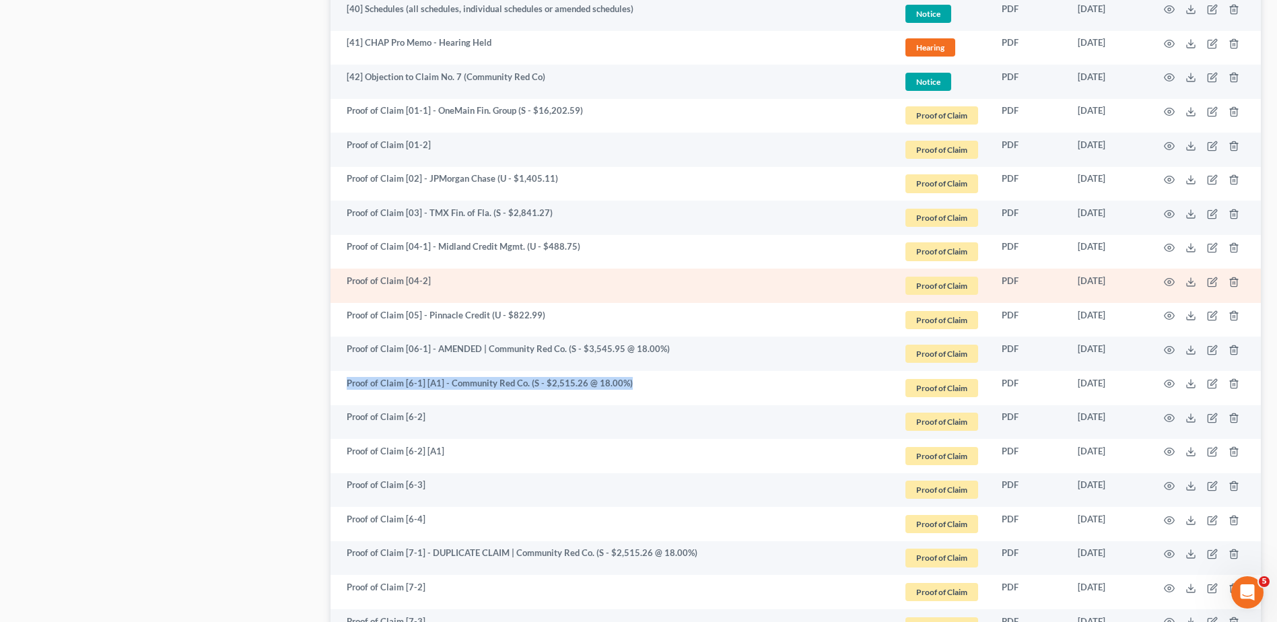
scroll to position [1750, 0]
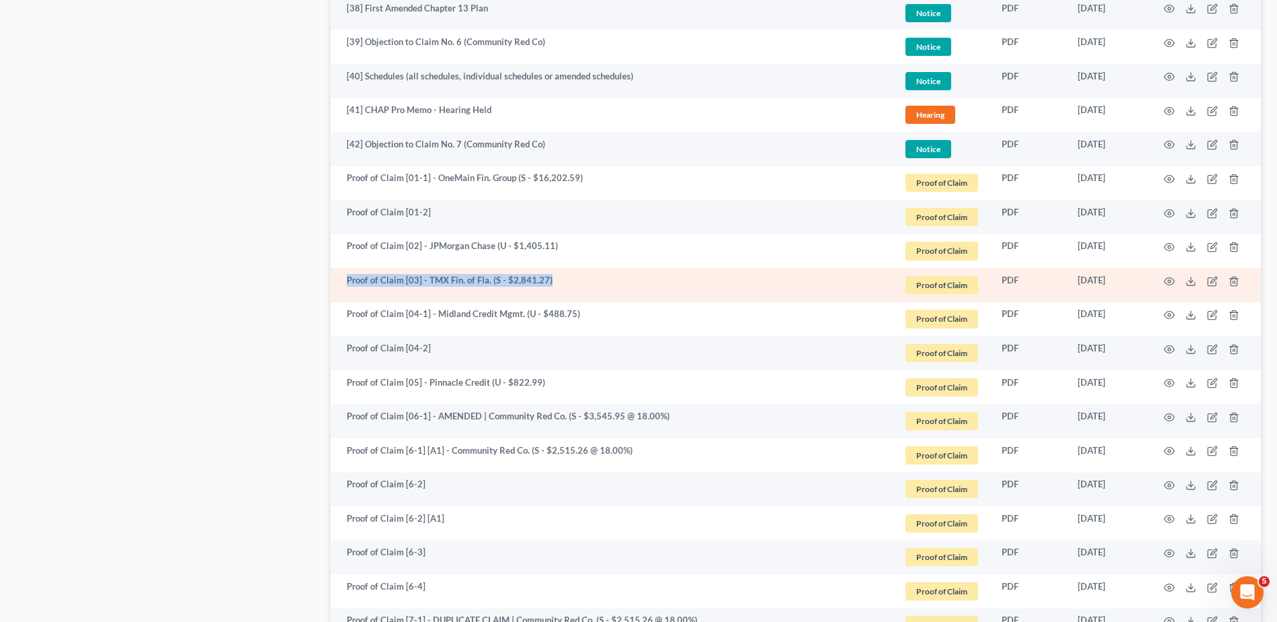
drag, startPoint x: 349, startPoint y: 278, endPoint x: 573, endPoint y: 285, distance: 223.6
click at [573, 285] on td "Proof of Claim [03] - TMX Fin. of Fla. (S - $2,841.27)" at bounding box center [612, 285] width 562 height 34
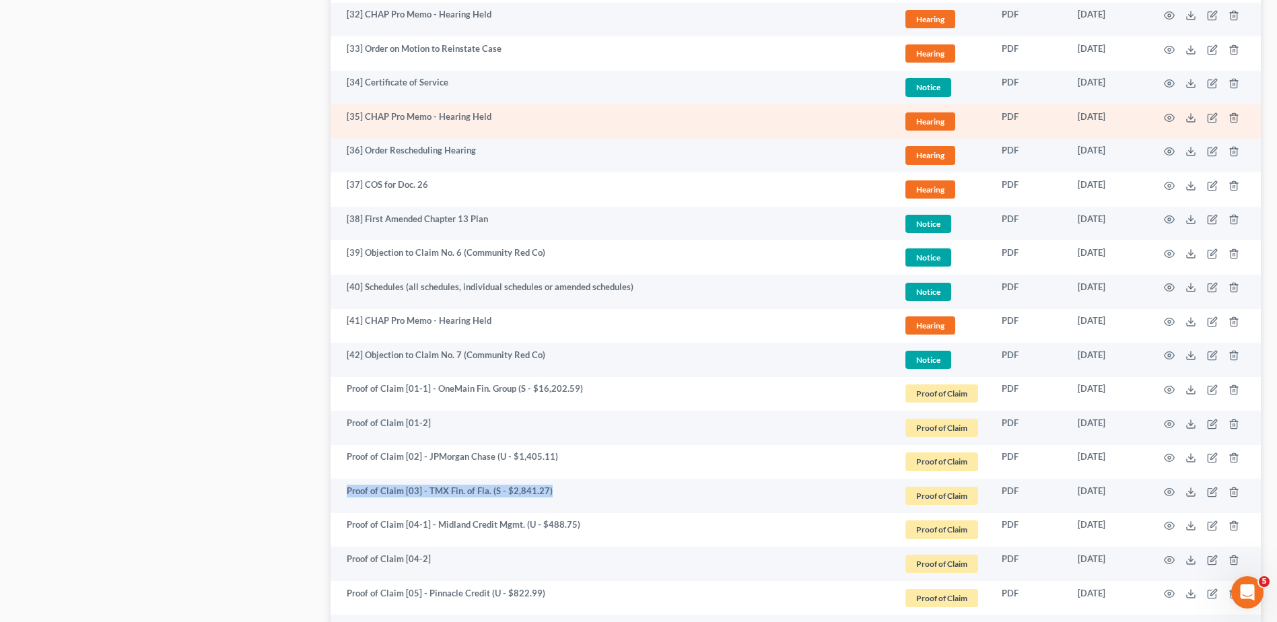
scroll to position [1001, 0]
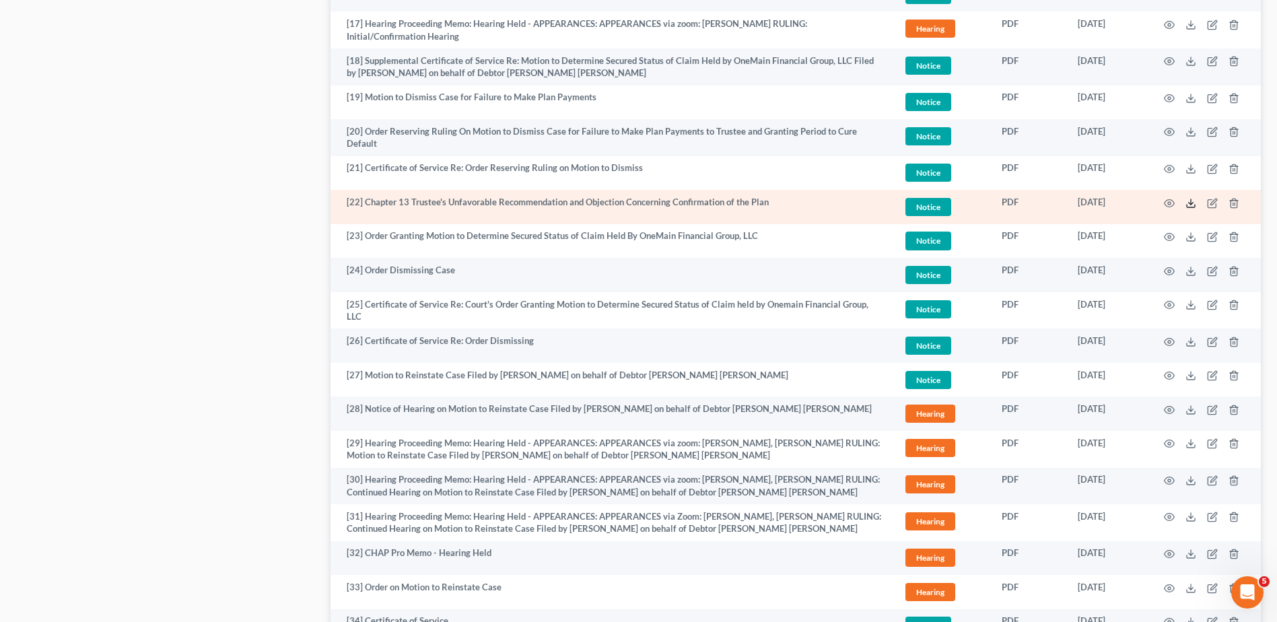
click at [1194, 205] on icon at bounding box center [1190, 203] width 11 height 11
